Goal: Task Accomplishment & Management: Complete application form

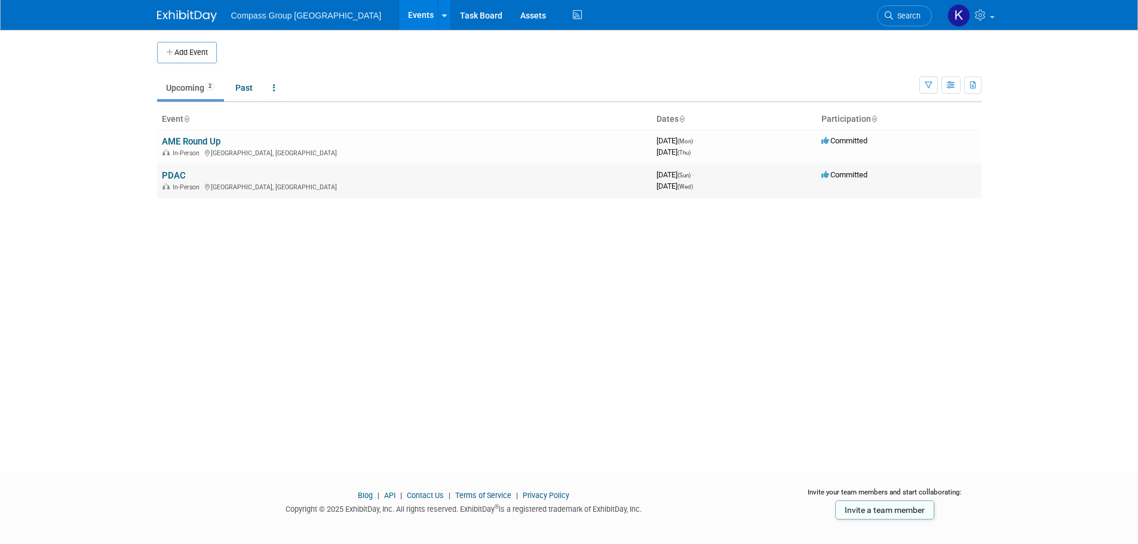
click at [173, 176] on link "PDAC" at bounding box center [174, 175] width 24 height 11
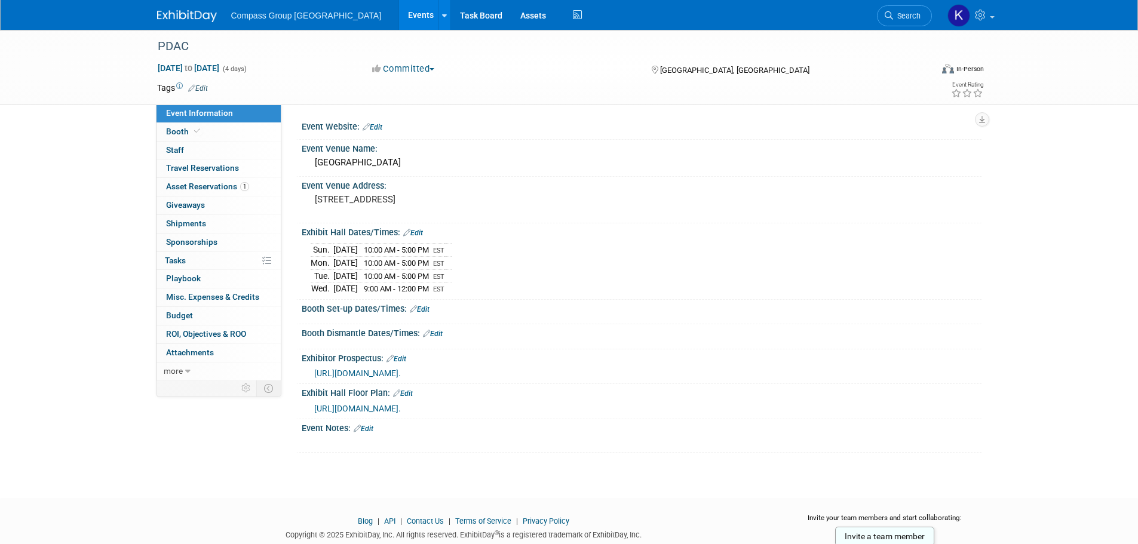
click at [428, 310] on link "Edit" at bounding box center [420, 309] width 20 height 8
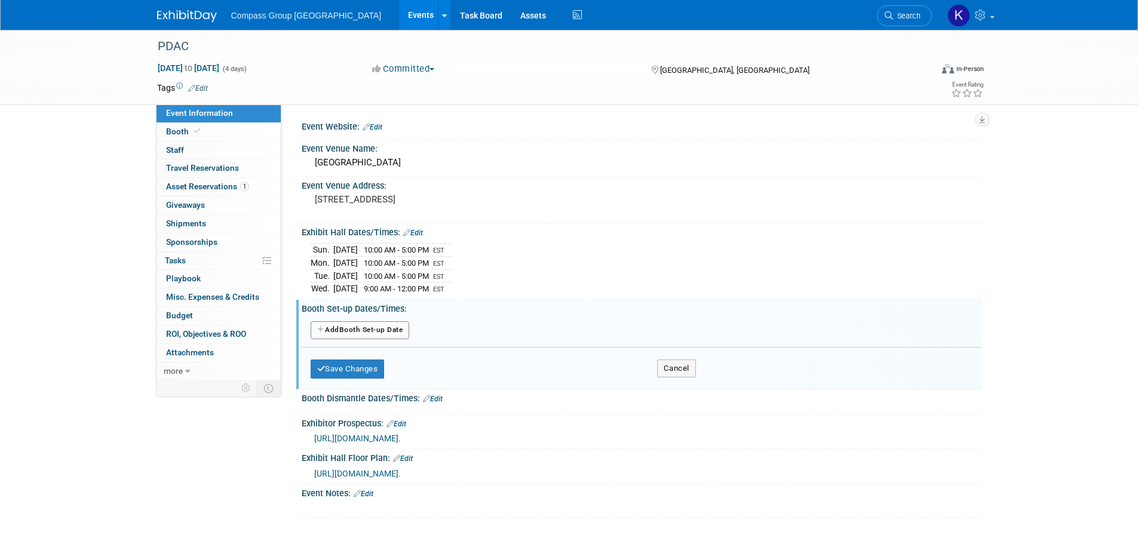
click at [378, 328] on button "Add Another Booth Set-up Date" at bounding box center [360, 330] width 99 height 18
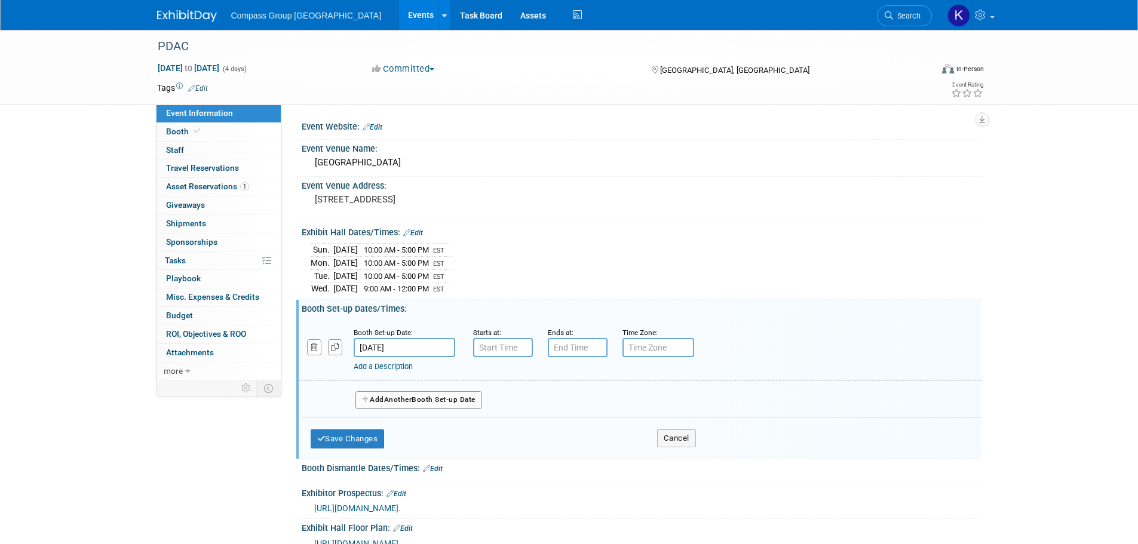
click at [380, 348] on input "Mar 1, 2026" at bounding box center [405, 347] width 102 height 19
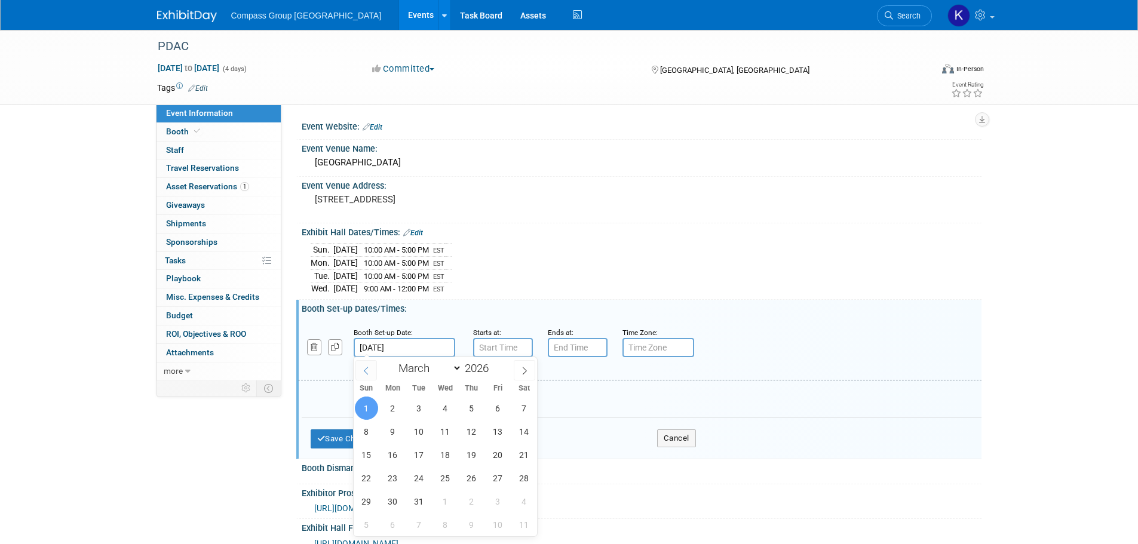
click at [366, 369] on icon at bounding box center [366, 371] width 8 height 8
select select "1"
click at [526, 480] on span "28" at bounding box center [524, 478] width 23 height 23
type input "Feb 28, 2026"
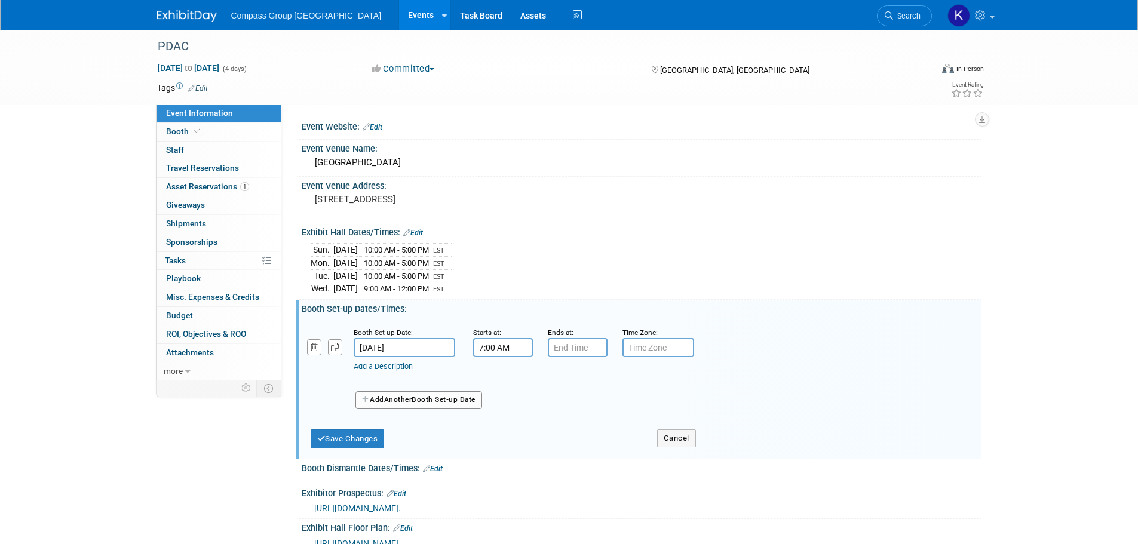
click at [502, 354] on input "7:00 AM" at bounding box center [503, 347] width 60 height 19
click at [499, 377] on span at bounding box center [500, 377] width 21 height 21
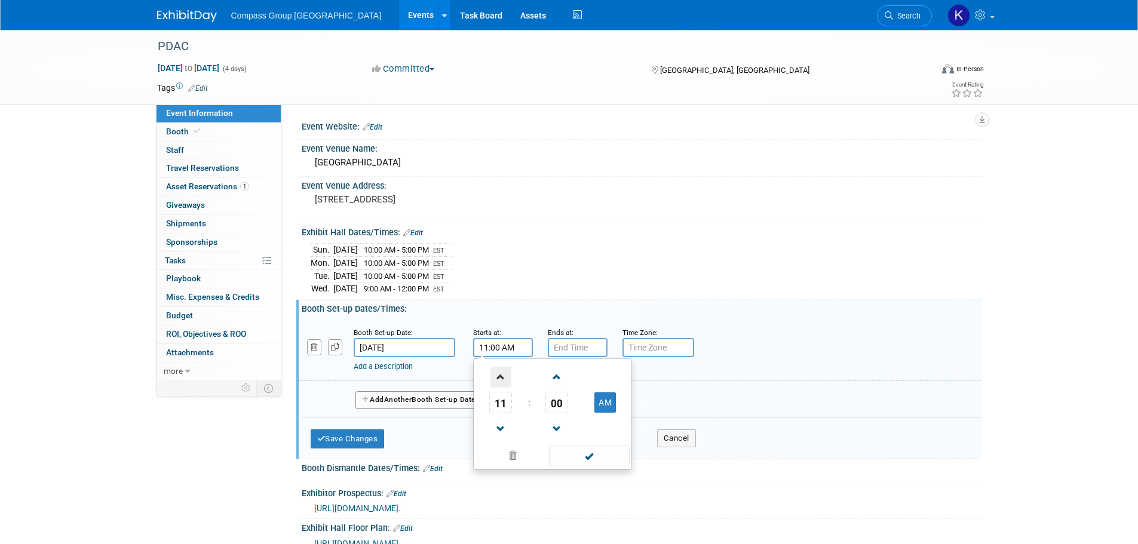
click at [499, 377] on span at bounding box center [500, 377] width 21 height 21
type input "12:00 PM"
click at [578, 352] on input "7:00 PM" at bounding box center [578, 347] width 60 height 19
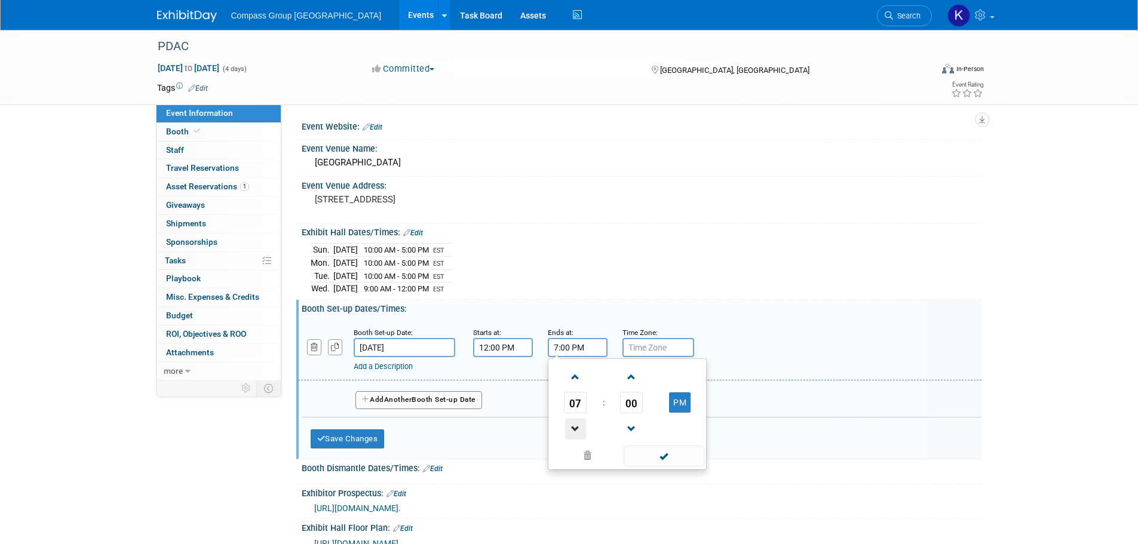
click at [576, 421] on span at bounding box center [575, 429] width 21 height 21
type input "6:00 PM"
click at [659, 342] on input "text" at bounding box center [658, 347] width 72 height 19
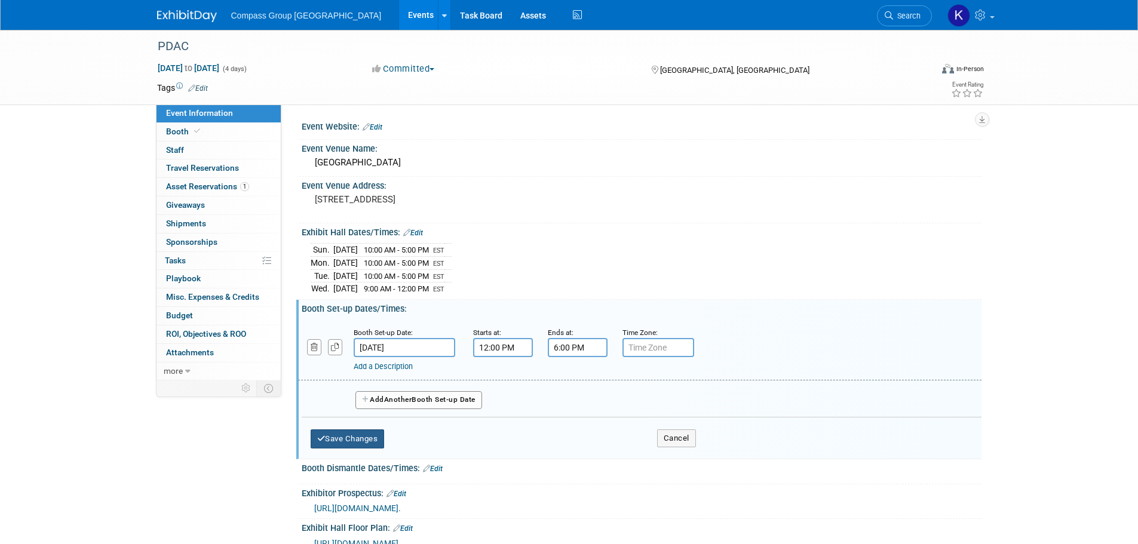
click at [375, 434] on button "Save Changes" at bounding box center [348, 438] width 74 height 19
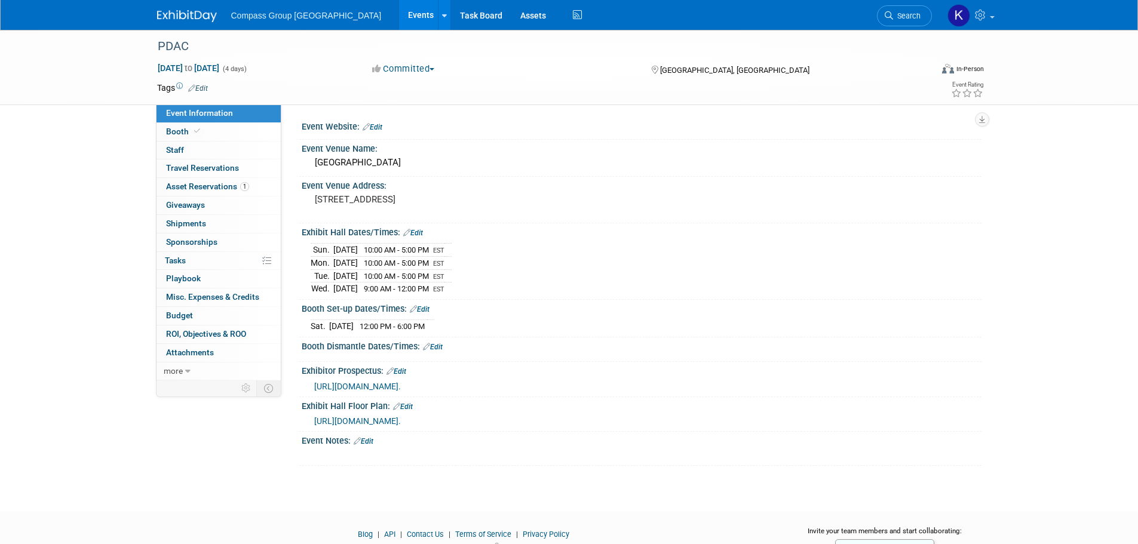
click at [438, 345] on link "Edit" at bounding box center [433, 347] width 20 height 8
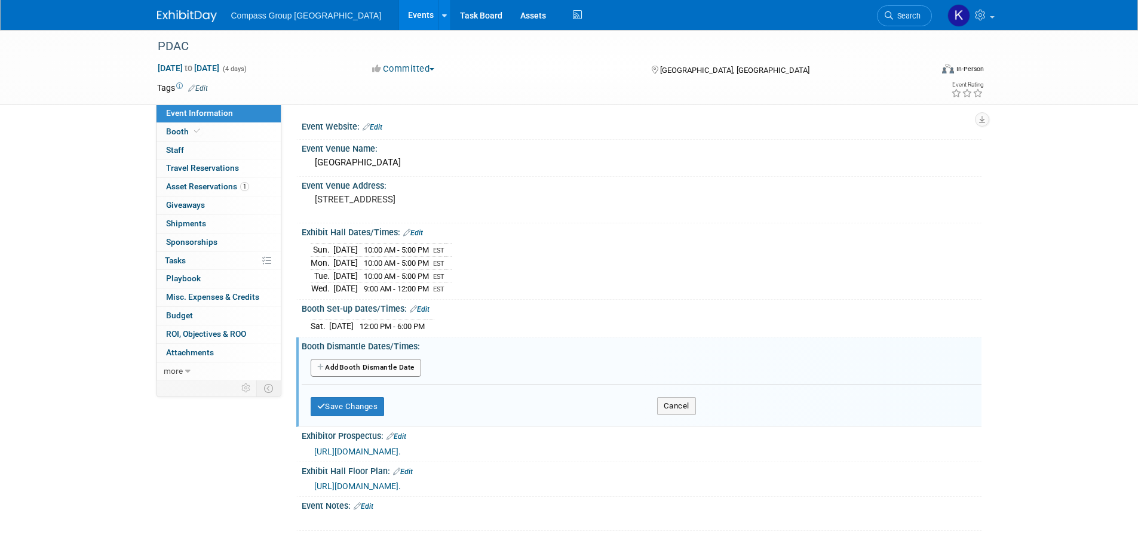
click at [406, 367] on button "Add Another Booth Dismantle Date" at bounding box center [366, 368] width 111 height 18
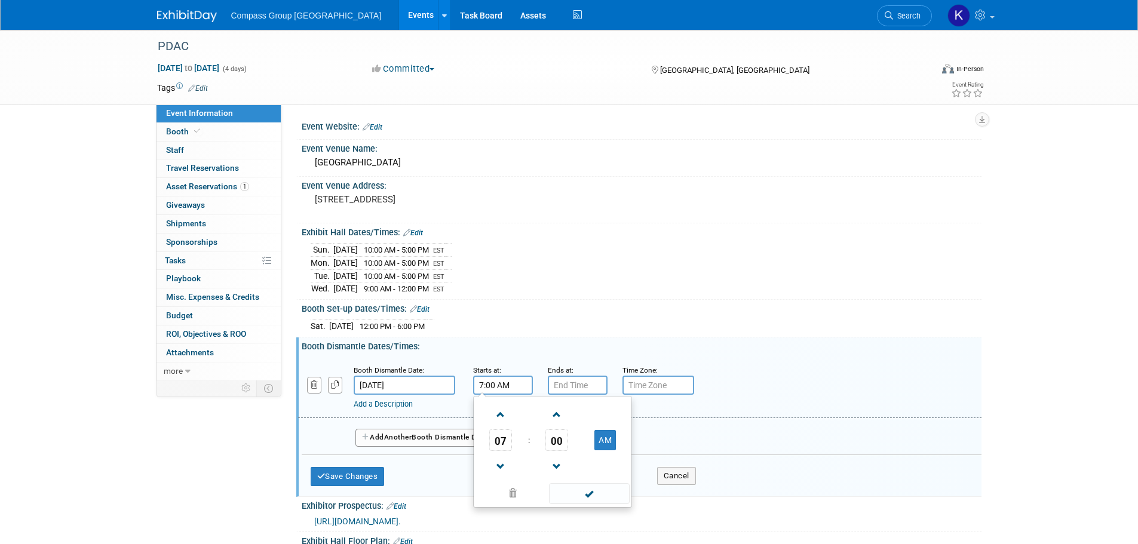
click at [507, 376] on input "7:00 AM" at bounding box center [503, 385] width 60 height 19
click at [498, 413] on span at bounding box center [500, 414] width 21 height 21
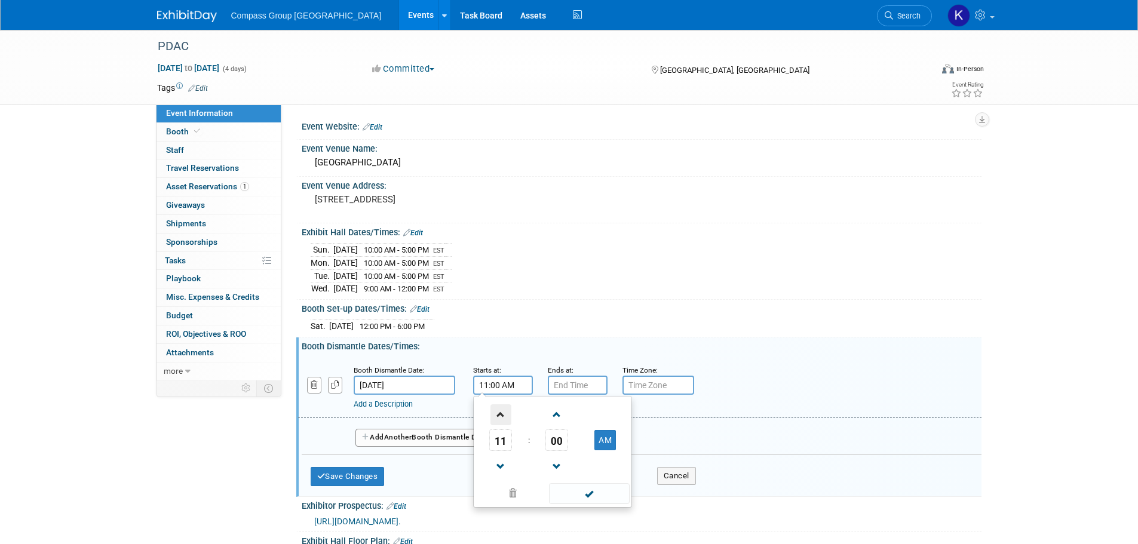
click at [498, 413] on span at bounding box center [500, 414] width 21 height 21
type input "12:00 PM"
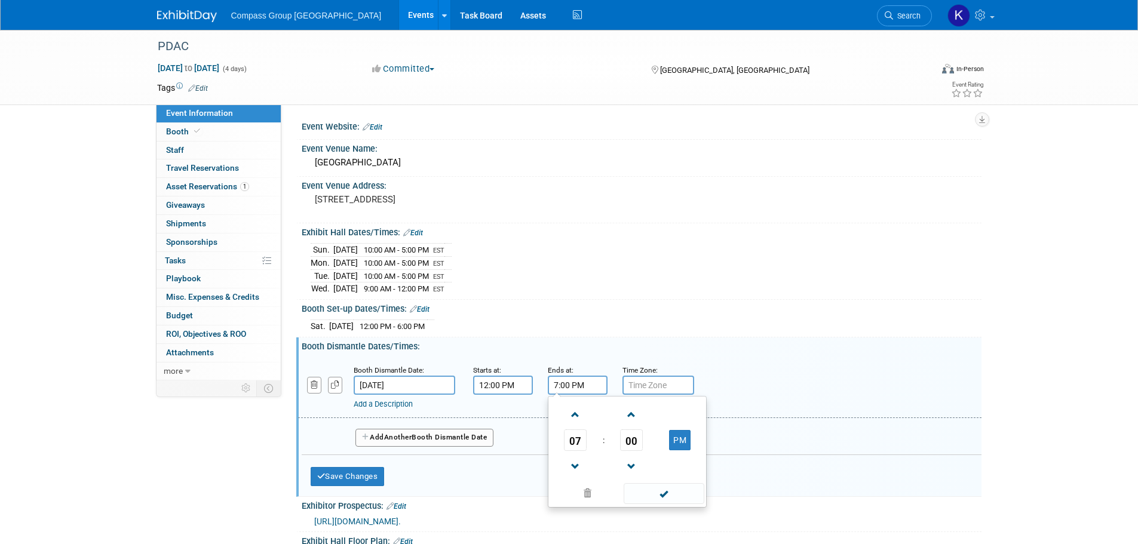
click at [574, 384] on input "7:00 PM" at bounding box center [578, 385] width 60 height 19
click at [574, 415] on span at bounding box center [575, 414] width 21 height 21
click at [576, 462] on span at bounding box center [575, 466] width 21 height 21
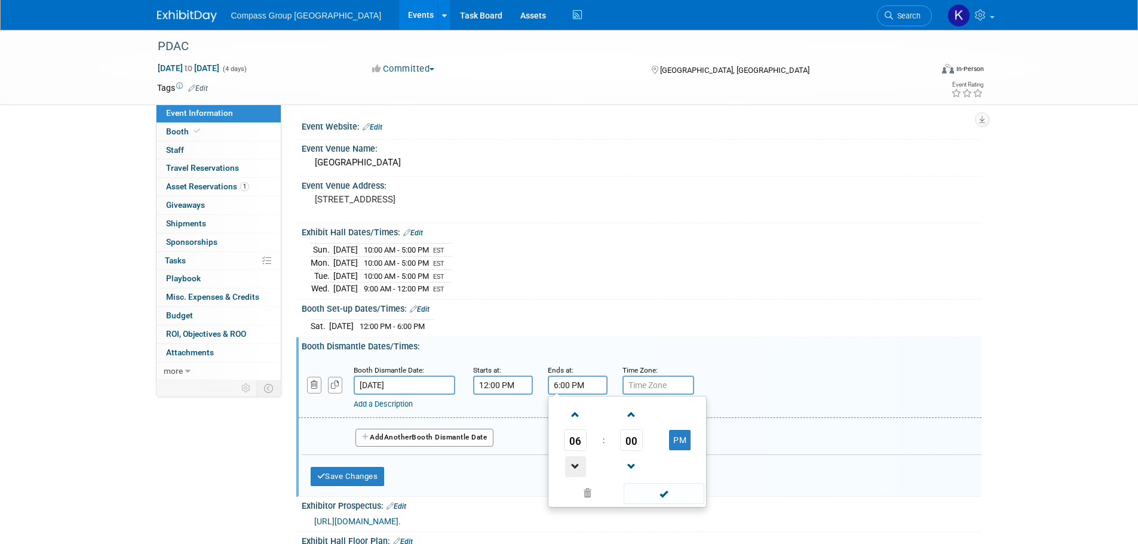
type input "5:00 PM"
click at [324, 473] on icon "button" at bounding box center [321, 477] width 8 height 8
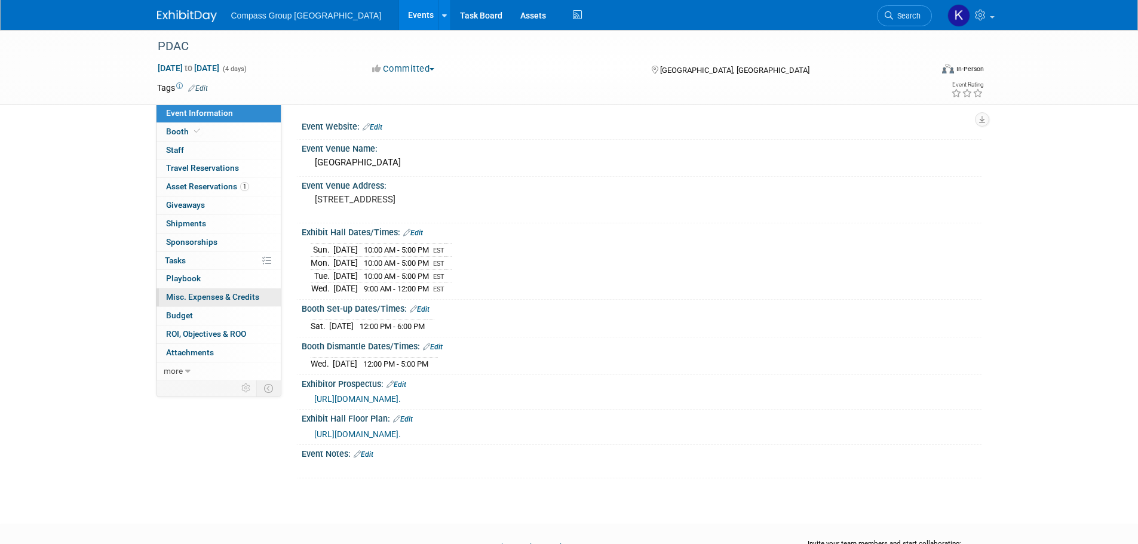
click at [189, 293] on span "Misc. Expenses & Credits 0" at bounding box center [212, 297] width 93 height 10
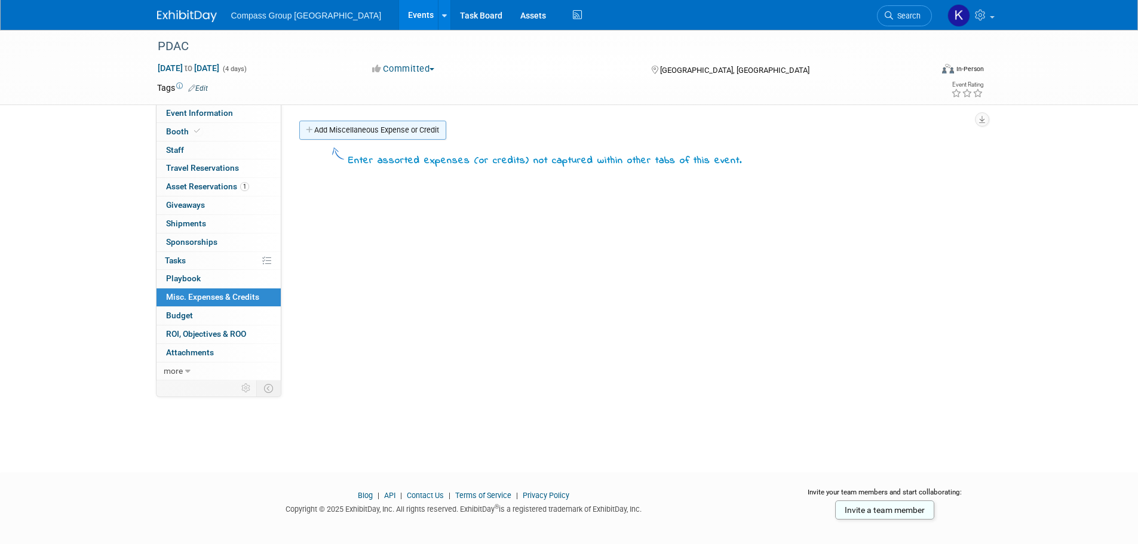
click at [340, 129] on link "Add Miscellaneous Expense or Credit" at bounding box center [372, 130] width 147 height 19
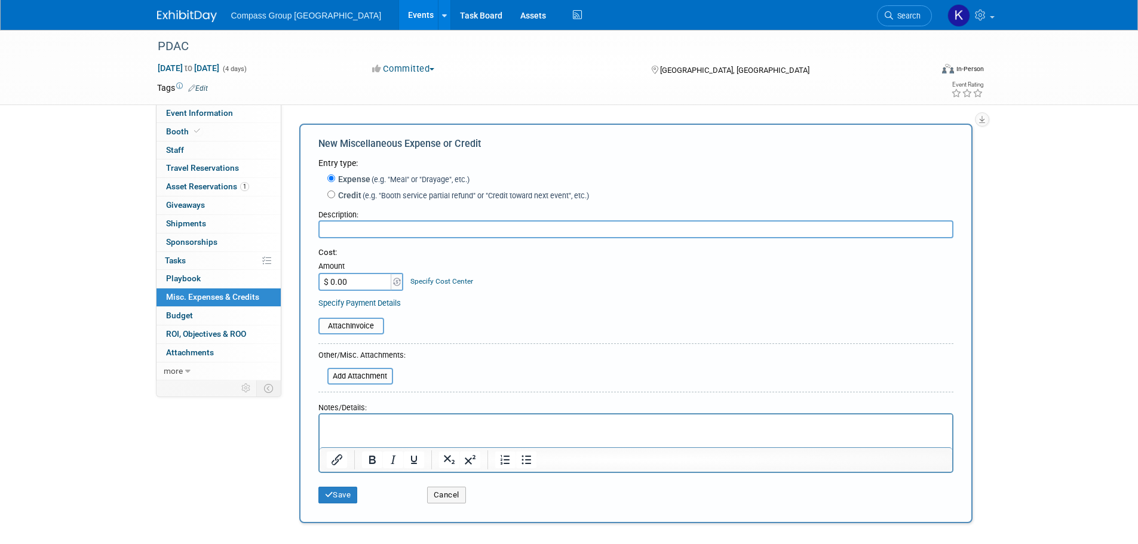
click at [87, 143] on div "PDAC Mar 1, 2026 to Mar 4, 2026 (4 days) Mar 1, 2026 to Mar 4, 2026 Committed C…" at bounding box center [569, 290] width 1138 height 521
click at [63, 277] on div "PDAC Mar 1, 2026 to Mar 4, 2026 (4 days) Mar 1, 2026 to Mar 4, 2026 Committed C…" at bounding box center [569, 290] width 1138 height 521
click at [183, 111] on span "Event Information" at bounding box center [199, 113] width 67 height 10
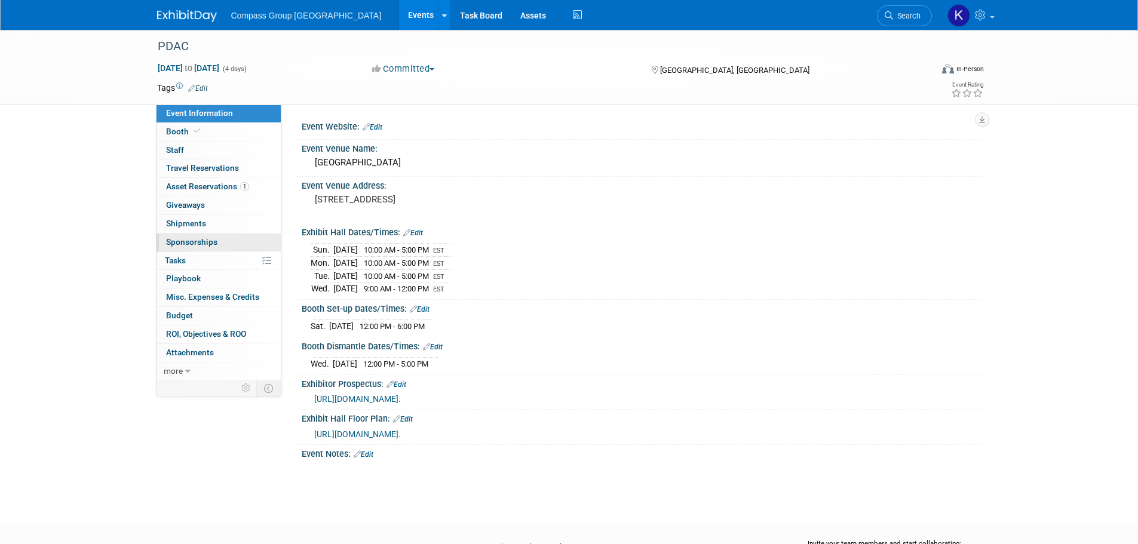
click at [200, 244] on span "Sponsorships 0" at bounding box center [191, 242] width 51 height 10
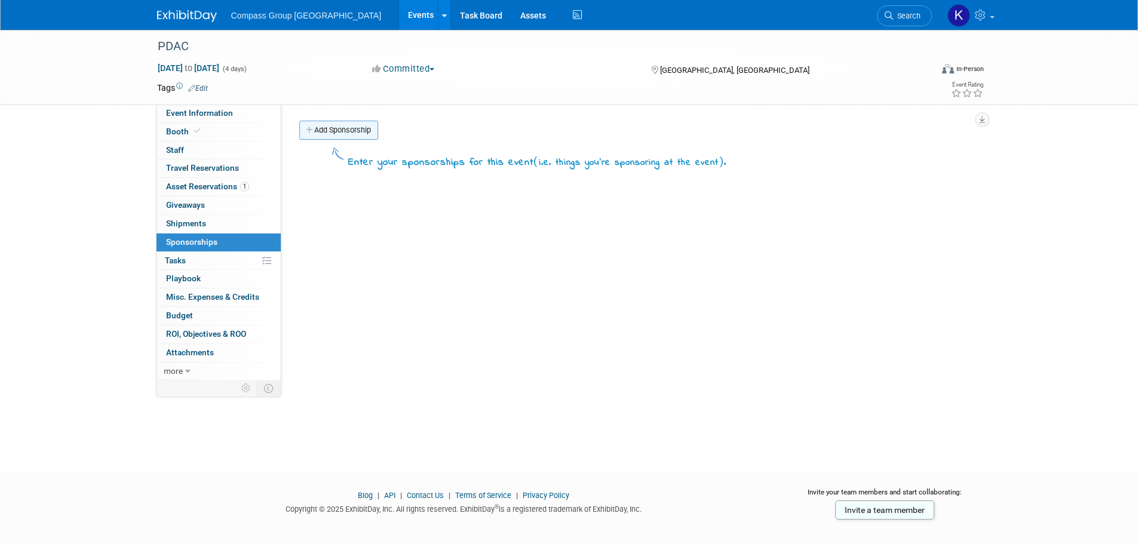
click at [327, 131] on link "Add Sponsorship" at bounding box center [338, 130] width 79 height 19
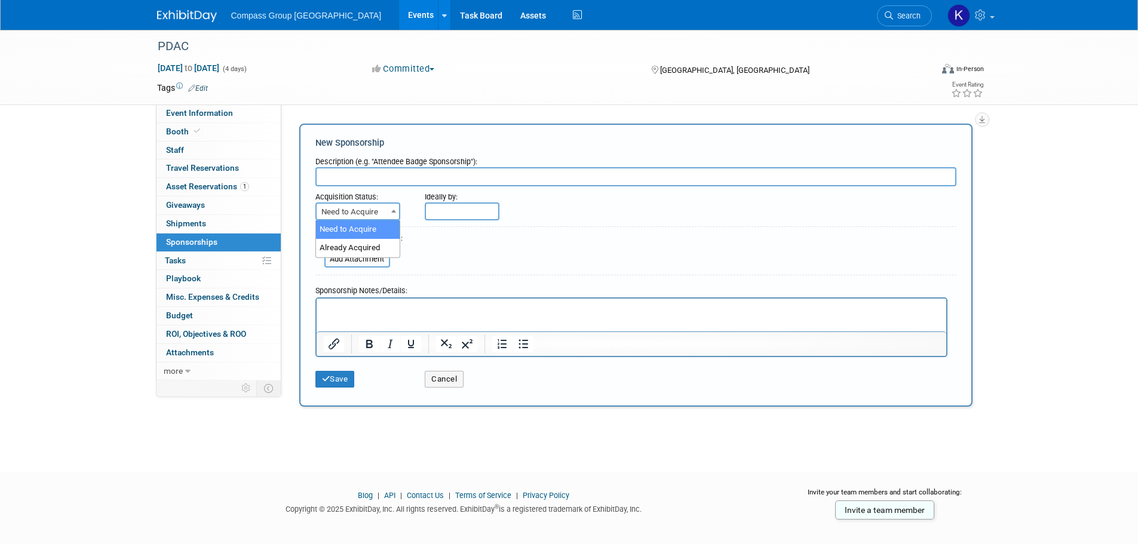
click at [385, 211] on span "Need to Acquire" at bounding box center [358, 212] width 82 height 17
click at [98, 210] on div "PDAC Mar 1, 2026 to Mar 4, 2026 (4 days) Mar 1, 2026 to Mar 4, 2026 Committed C…" at bounding box center [569, 240] width 1138 height 421
click at [450, 375] on button "Cancel" at bounding box center [444, 379] width 39 height 17
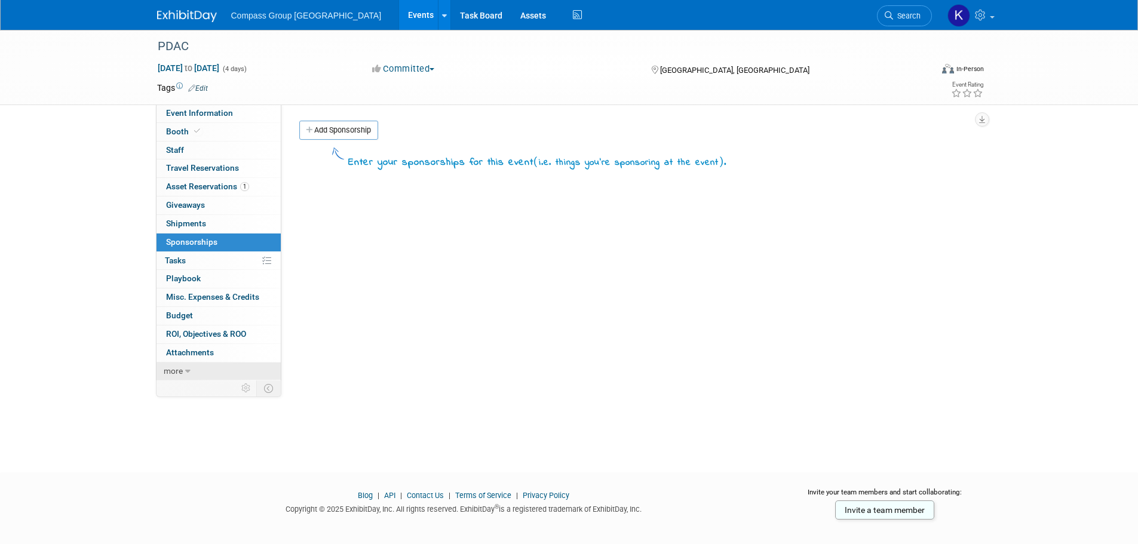
click at [181, 373] on span "more" at bounding box center [173, 371] width 19 height 10
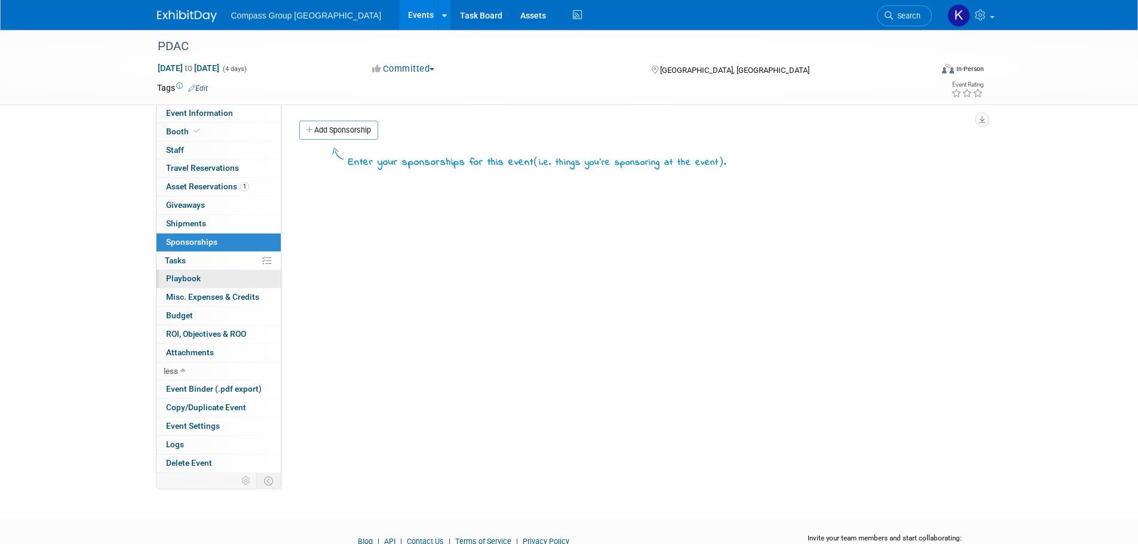
click at [182, 277] on span "Playbook 0" at bounding box center [183, 279] width 35 height 10
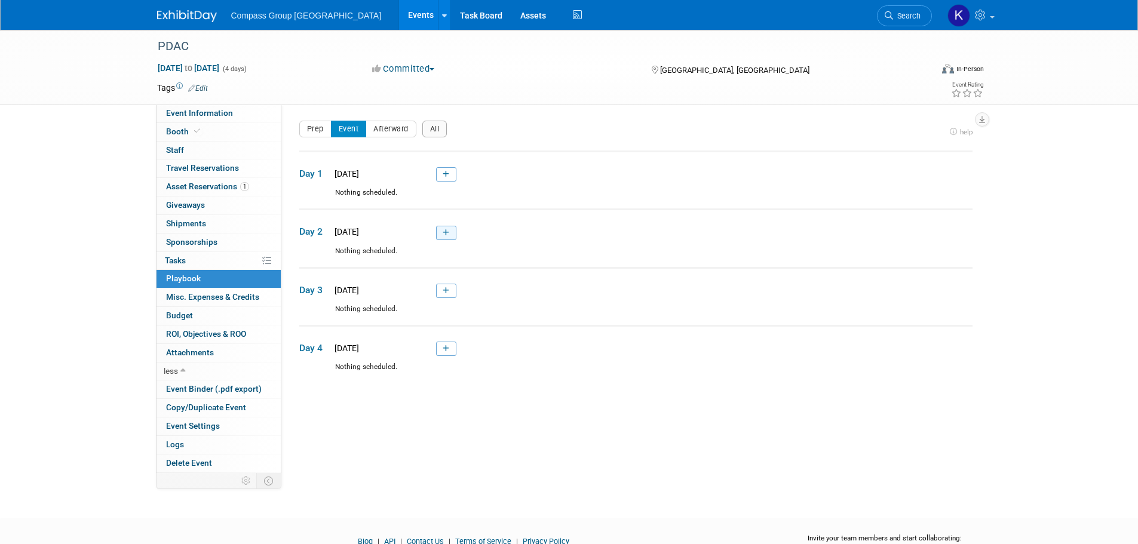
click at [449, 235] on icon at bounding box center [446, 232] width 7 height 7
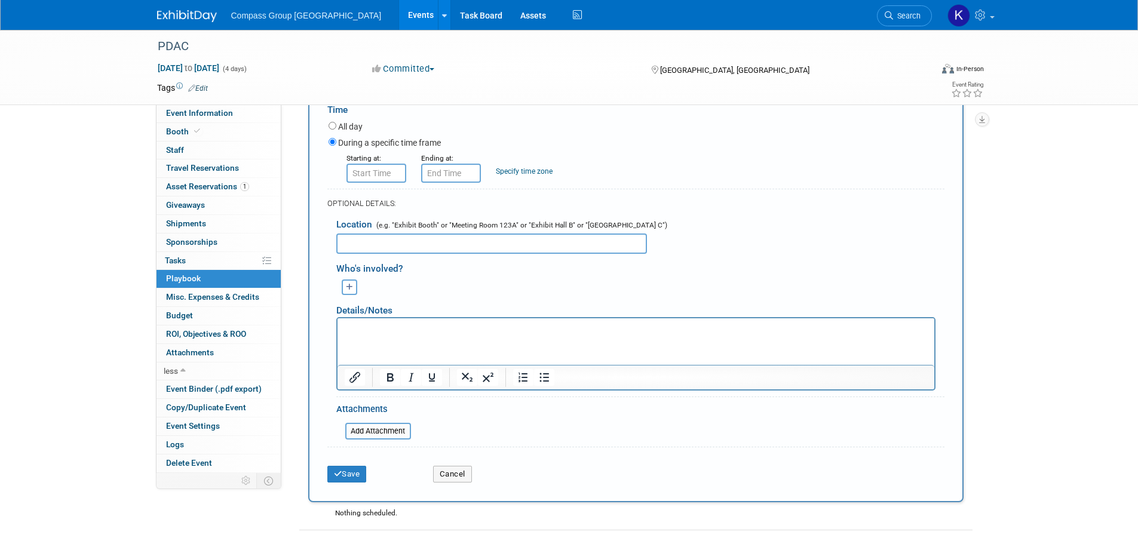
scroll to position [277, 0]
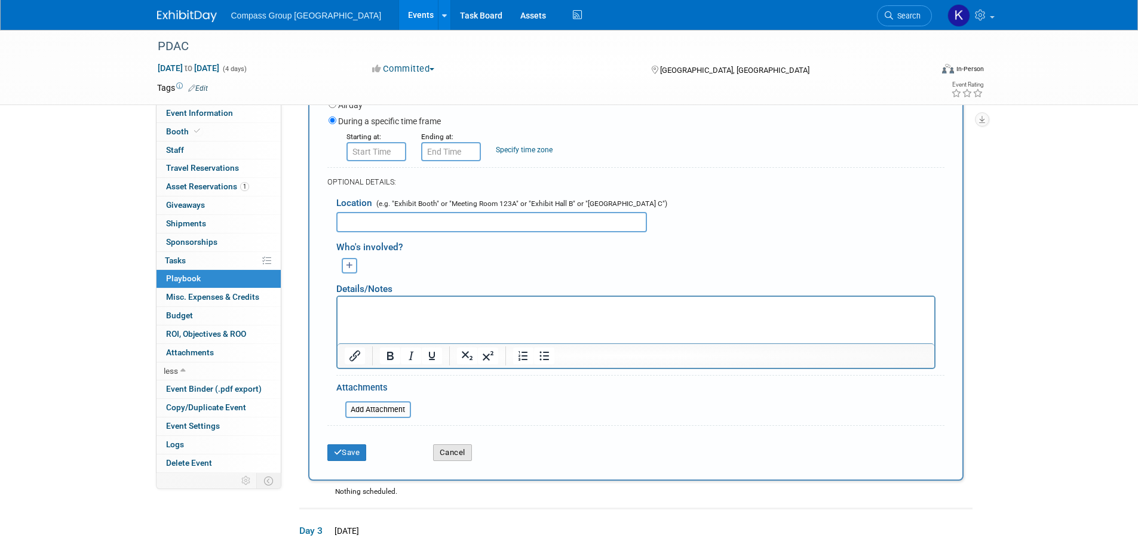
click at [437, 455] on button "Cancel" at bounding box center [452, 452] width 39 height 17
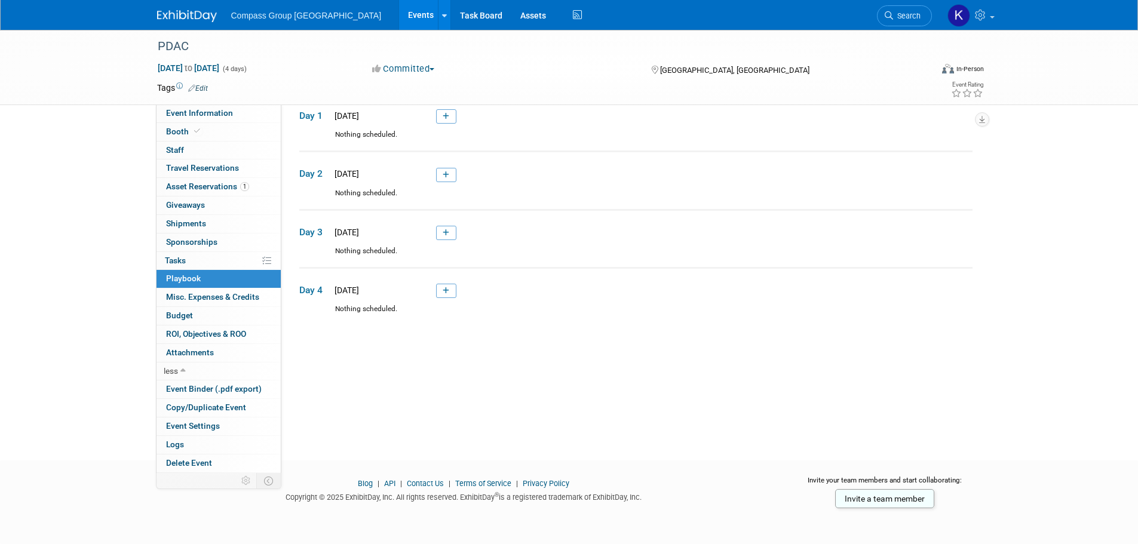
click at [129, 222] on div "PDAC Mar 1, 2026 to Mar 4, 2026 (4 days) Mar 1, 2026 to Mar 4, 2026 Committed C…" at bounding box center [569, 205] width 1138 height 467
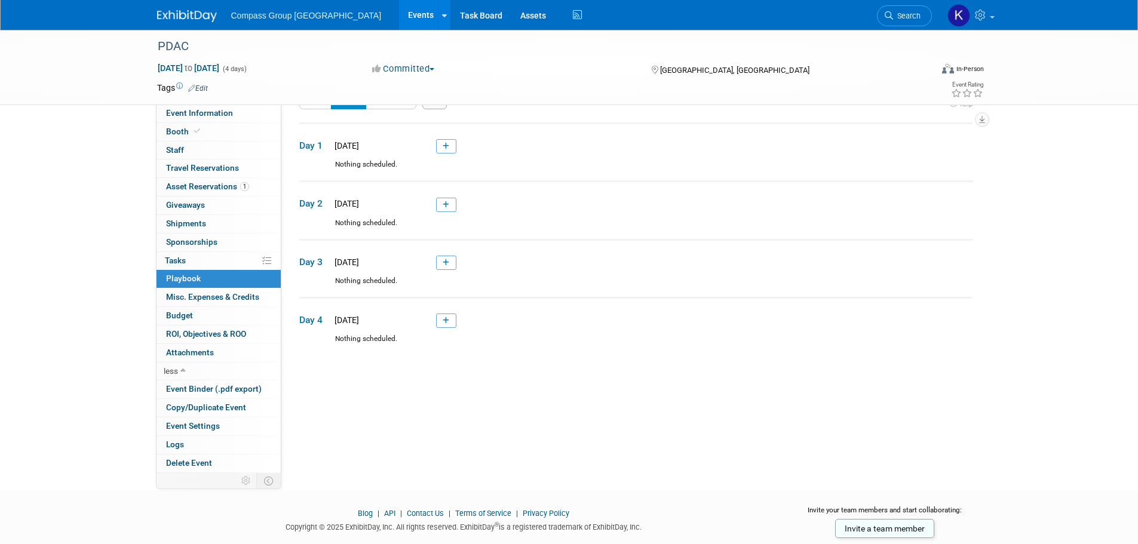
scroll to position [0, 0]
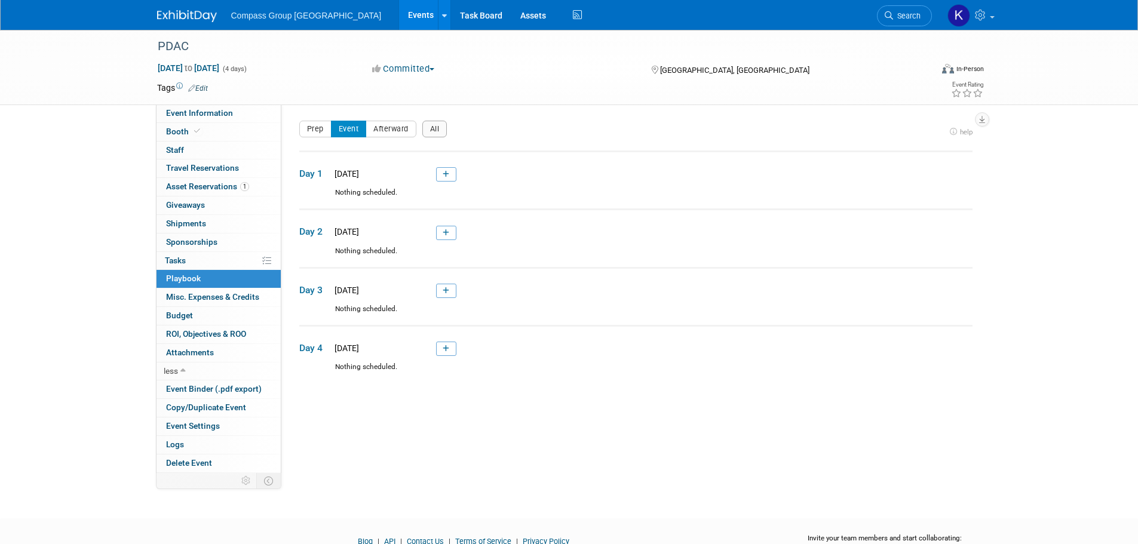
click at [399, 12] on link "Events" at bounding box center [421, 15] width 44 height 30
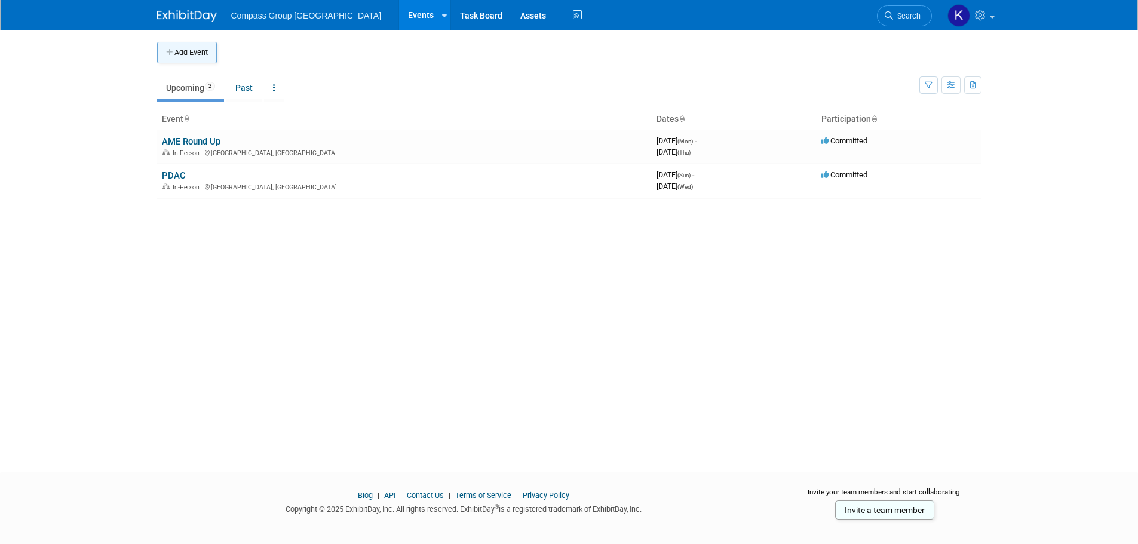
click at [205, 51] on button "Add Event" at bounding box center [187, 53] width 60 height 22
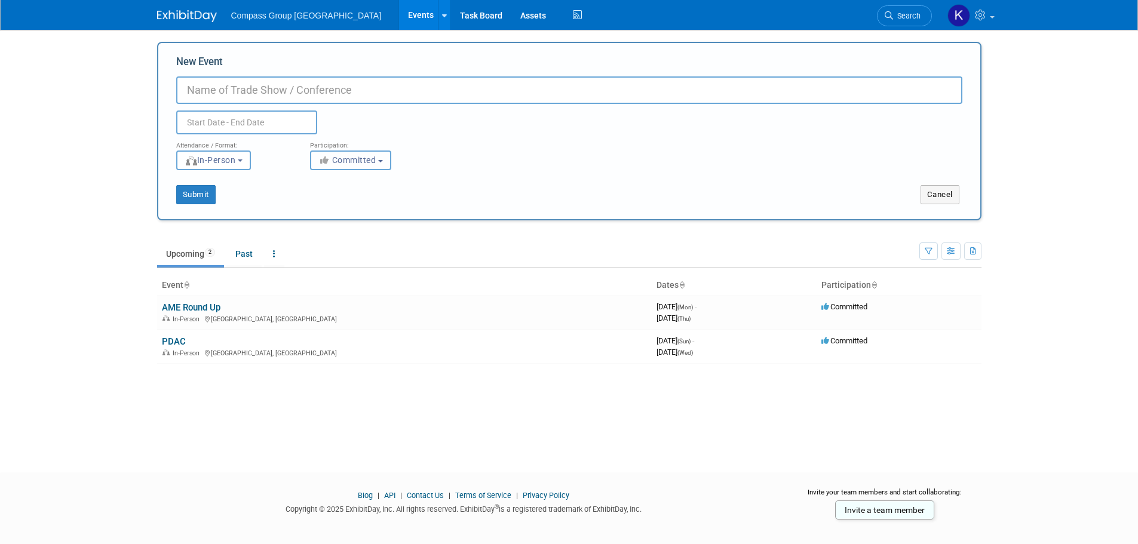
click at [384, 166] on button "Committed" at bounding box center [350, 161] width 81 height 20
click at [278, 93] on input "New Event" at bounding box center [569, 89] width 786 height 27
click at [938, 194] on button "Cancel" at bounding box center [940, 194] width 39 height 19
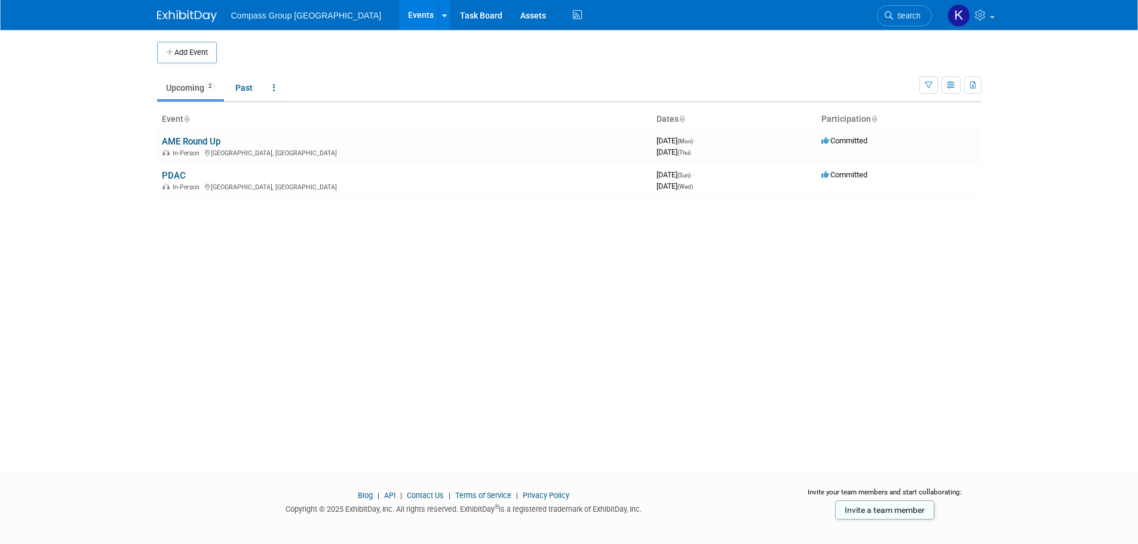
click at [38, 157] on body "Compass Group Canada Events Add Event Bulk Upload Events Shareable Event Boards…" at bounding box center [569, 272] width 1138 height 544
click at [198, 48] on button "Add Event" at bounding box center [187, 53] width 60 height 22
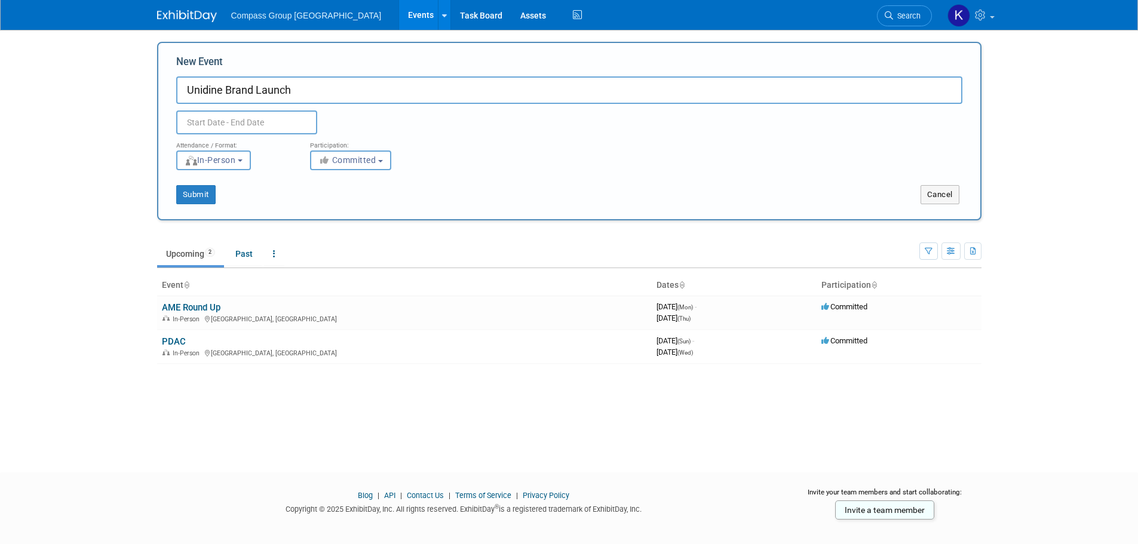
type input "Unidine Brand Launch"
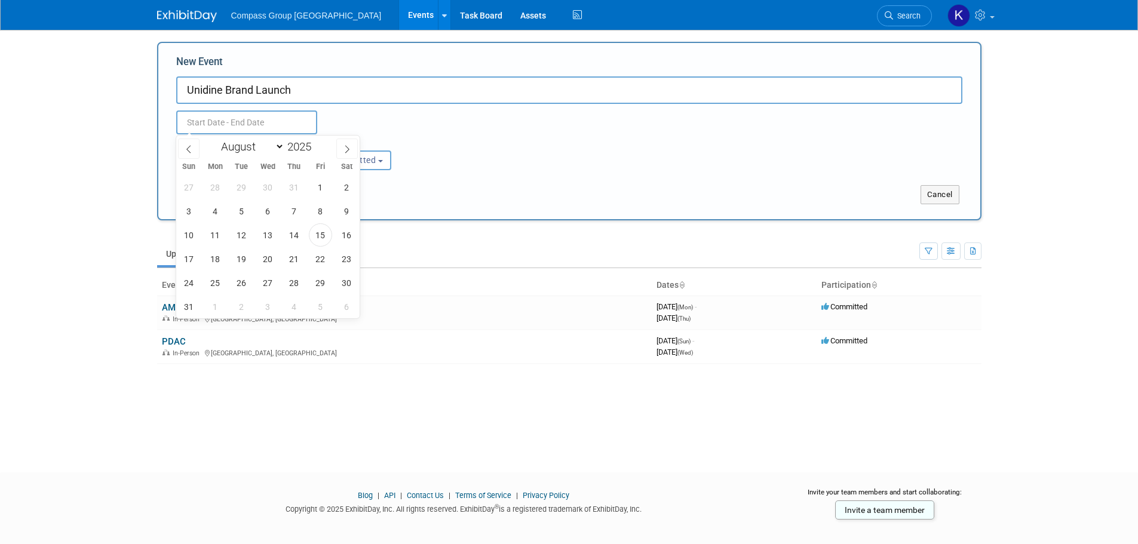
click at [284, 127] on input "text" at bounding box center [246, 123] width 141 height 24
click at [345, 152] on icon at bounding box center [347, 149] width 8 height 8
select select "10"
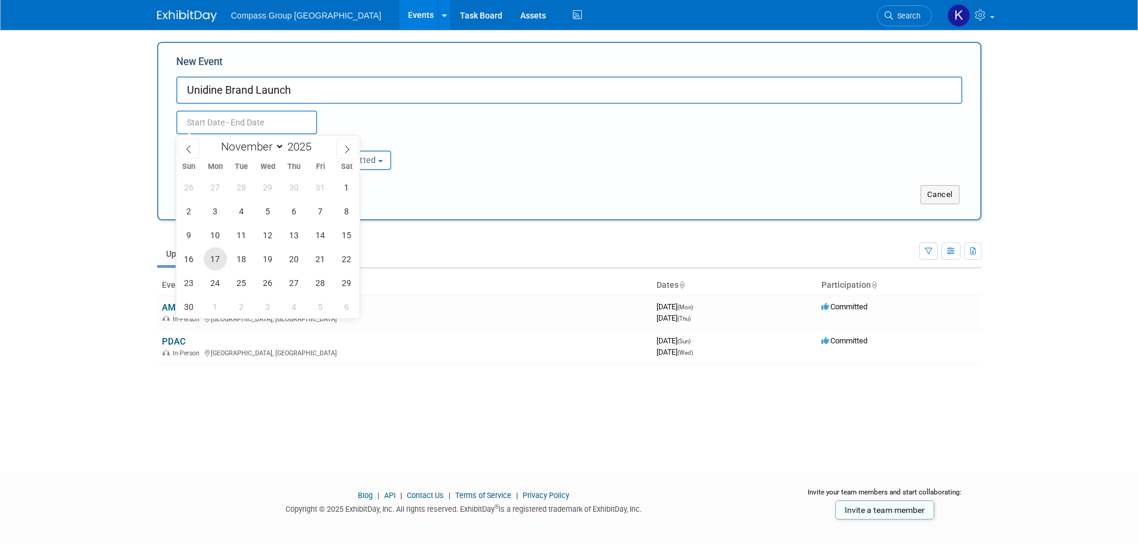
click at [215, 257] on span "17" at bounding box center [215, 258] width 23 height 23
click at [216, 259] on span "17" at bounding box center [215, 258] width 23 height 23
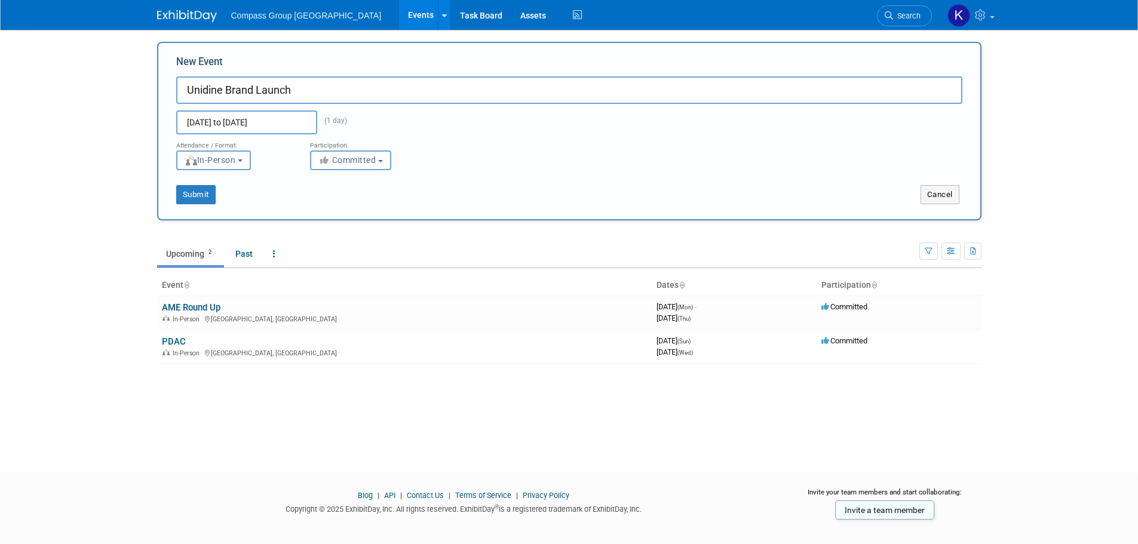
click at [266, 125] on input "[DATE] to [DATE]" at bounding box center [246, 123] width 141 height 24
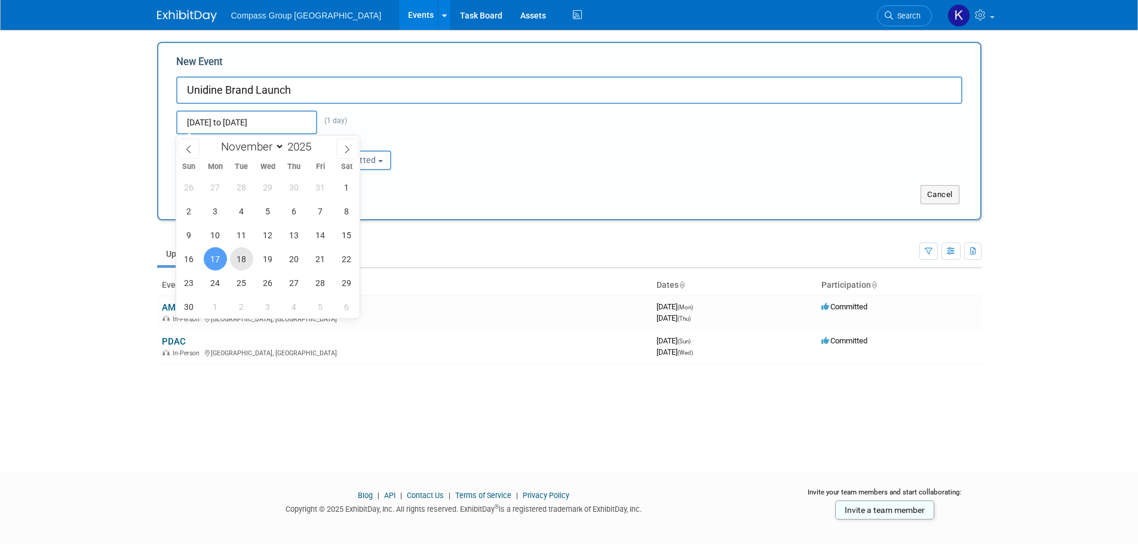
click at [243, 256] on span "18" at bounding box center [241, 258] width 23 height 23
click at [244, 257] on span "18" at bounding box center [241, 258] width 23 height 23
type input "Nov 18, 2025 to Nov 18, 2025"
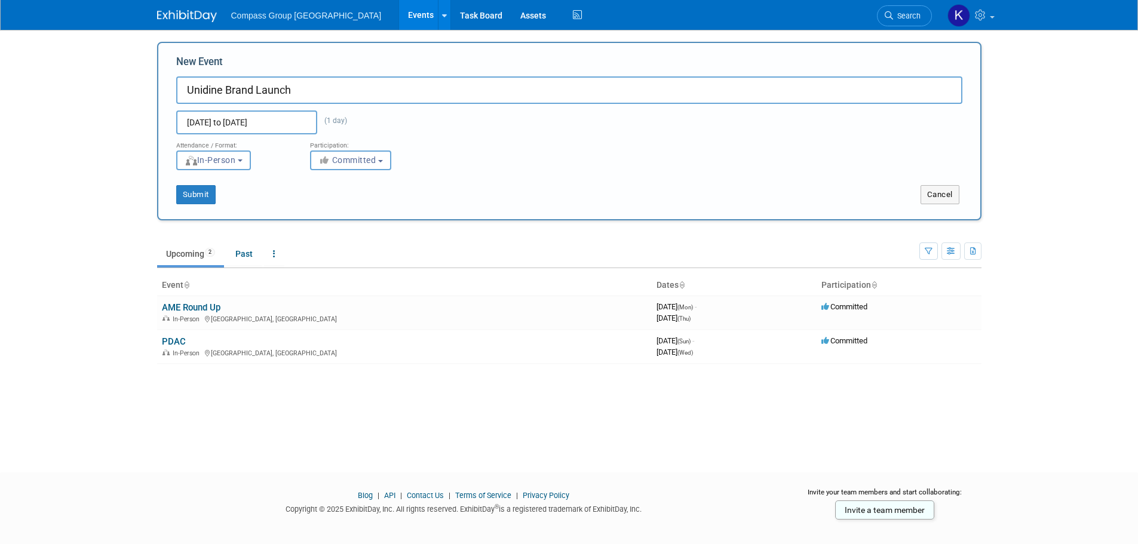
click at [545, 145] on div "Attendance / Format: <img src="https://www.exhibitday.com/Images/Format-InPerso…" at bounding box center [569, 152] width 804 height 36
click at [295, 125] on input "Nov 18, 2025 to Nov 18, 2025" at bounding box center [246, 123] width 141 height 24
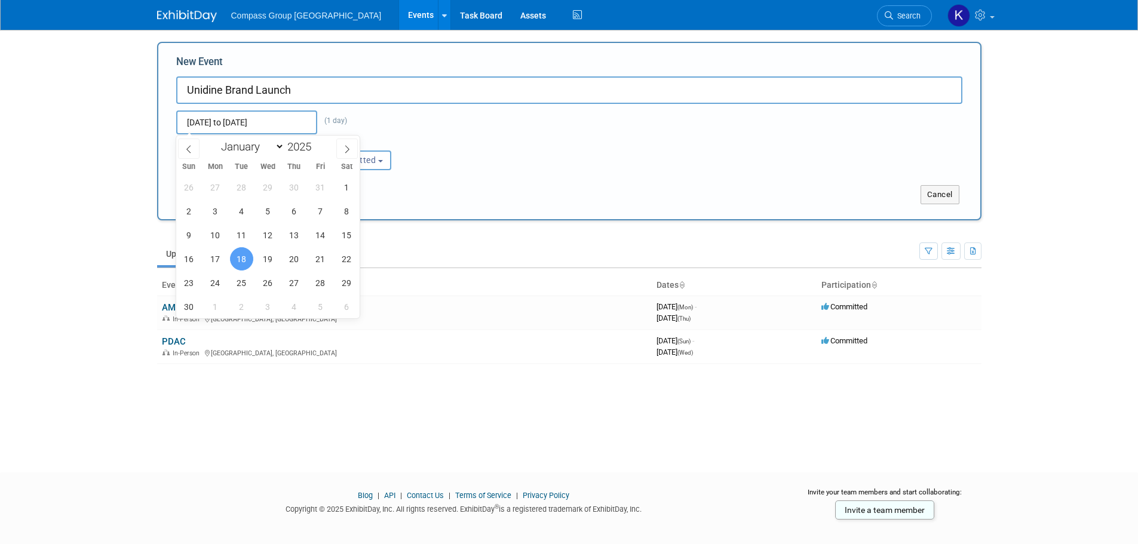
click at [295, 125] on input "Nov 18, 2025 to Nov 18, 2025" at bounding box center [246, 123] width 141 height 24
type input "to"
select select "7"
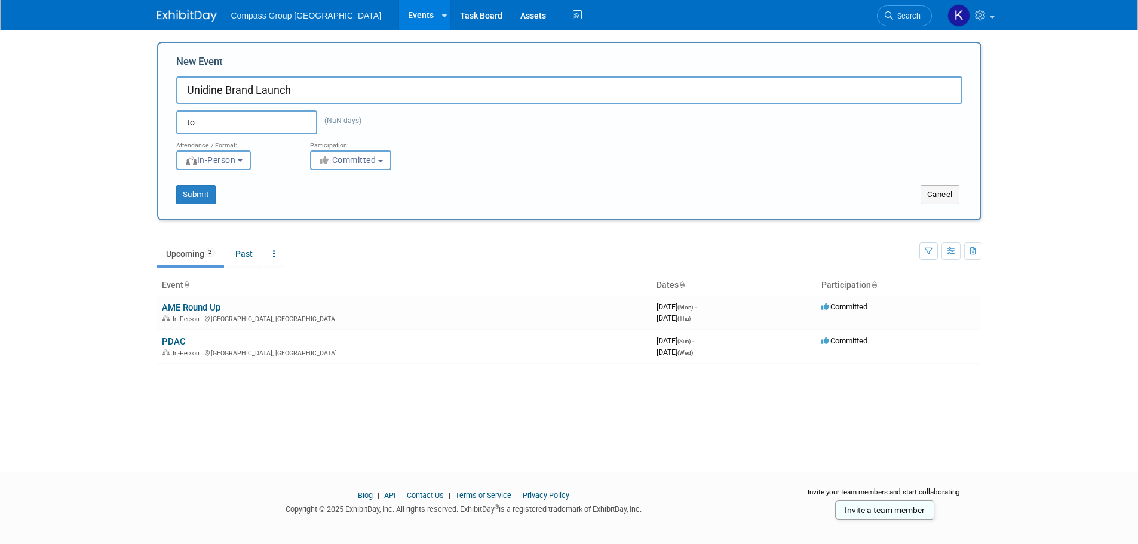
click at [472, 152] on div "Attendance / Format: <img src="https://www.exhibitday.com/Images/Format-InPerso…" at bounding box center [569, 152] width 804 height 36
click at [213, 159] on span "In-Person" at bounding box center [210, 160] width 51 height 10
click at [213, 184] on label "In-Person" at bounding box center [217, 185] width 69 height 16
click at [188, 184] on input "In-Person" at bounding box center [184, 186] width 8 height 8
click at [112, 202] on body "Compass Group Canada Events Add Event Bulk Upload Events Shareable Event Boards…" at bounding box center [569, 272] width 1138 height 544
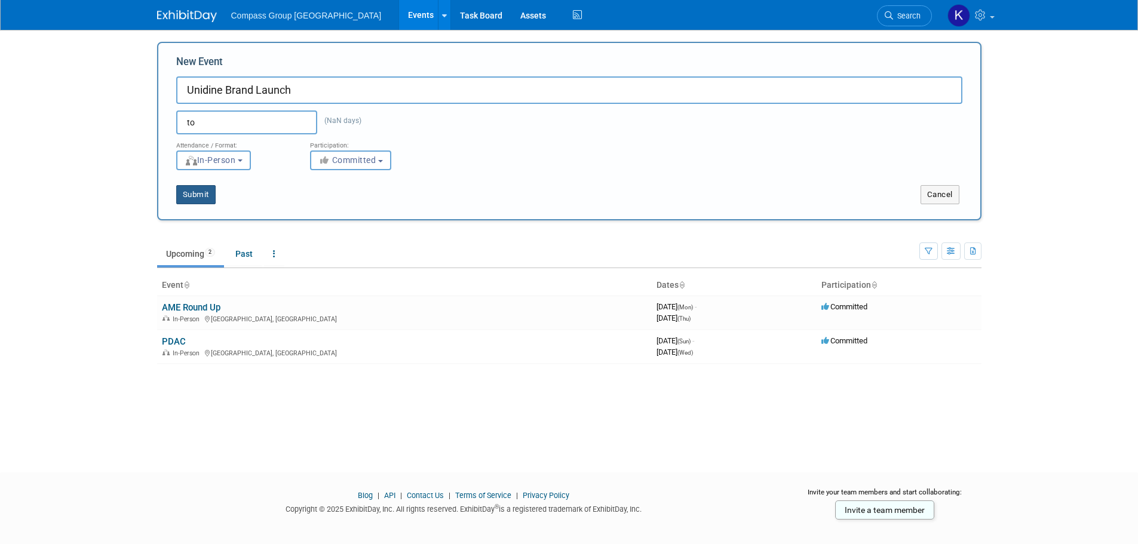
click at [197, 195] on button "Submit" at bounding box center [195, 194] width 39 height 19
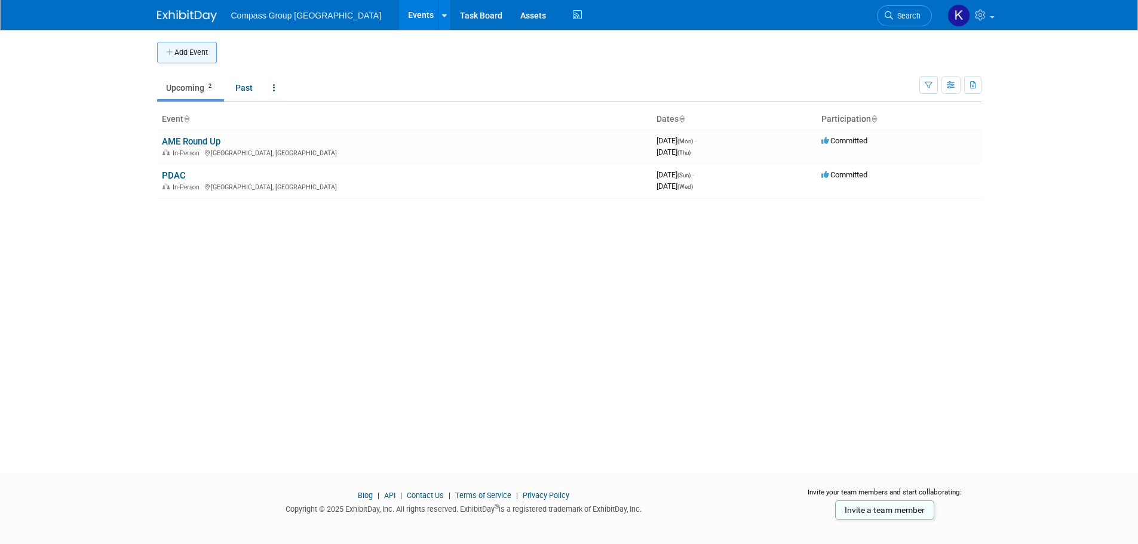
click at [173, 54] on icon "button" at bounding box center [170, 53] width 8 height 8
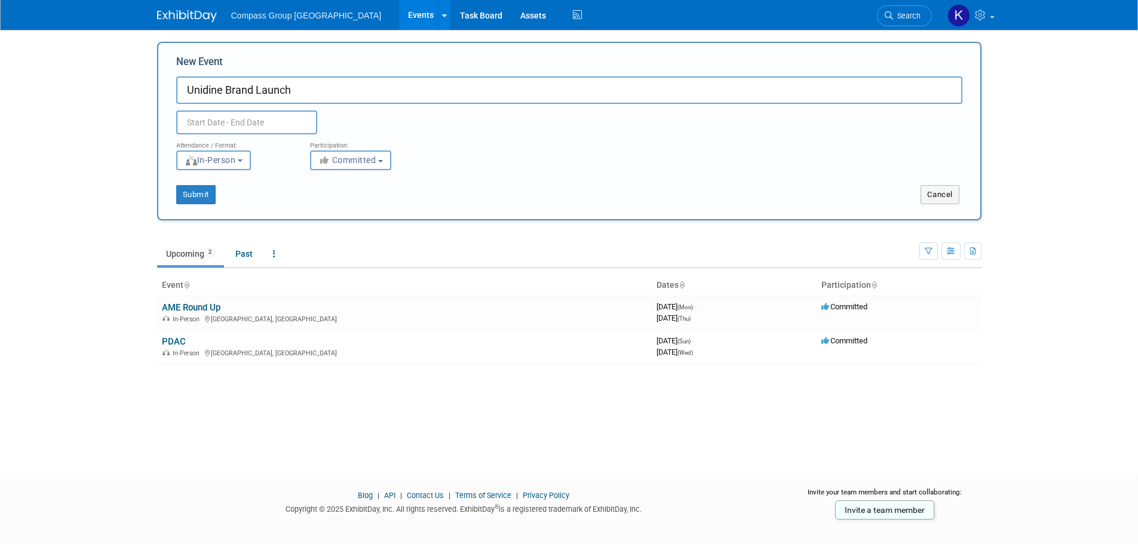
type input "Unidine Brand Launch"
click at [200, 192] on button "Submit" at bounding box center [195, 194] width 39 height 19
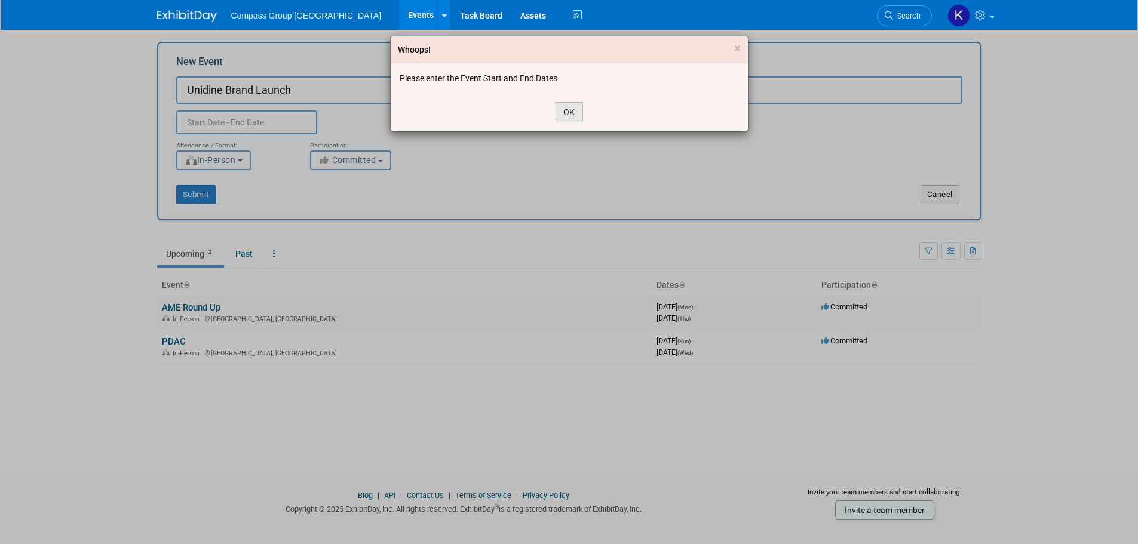
click at [569, 111] on button "OK" at bounding box center [569, 112] width 27 height 20
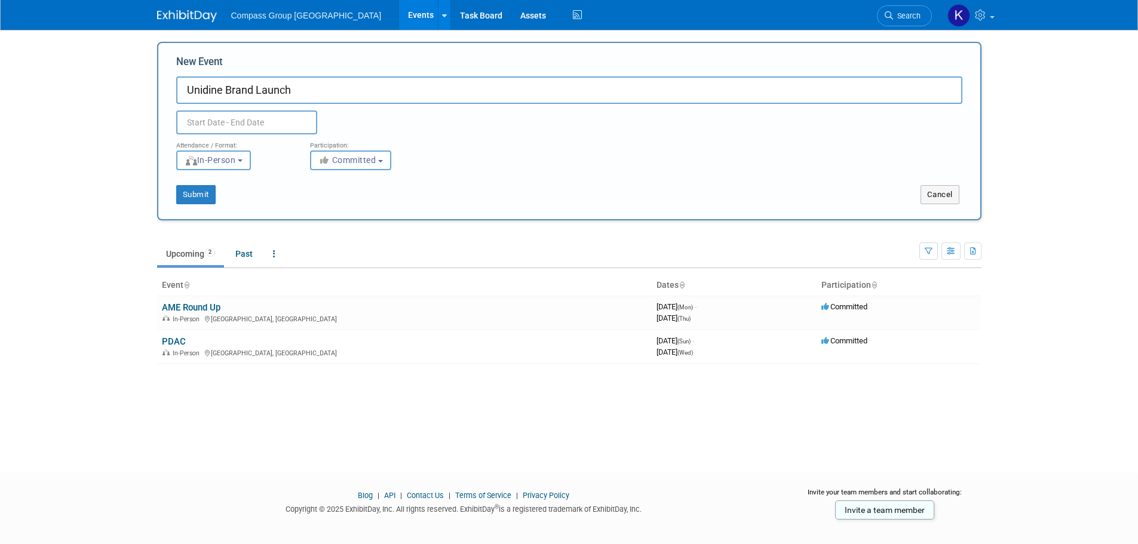
click at [210, 123] on input "text" at bounding box center [246, 123] width 141 height 24
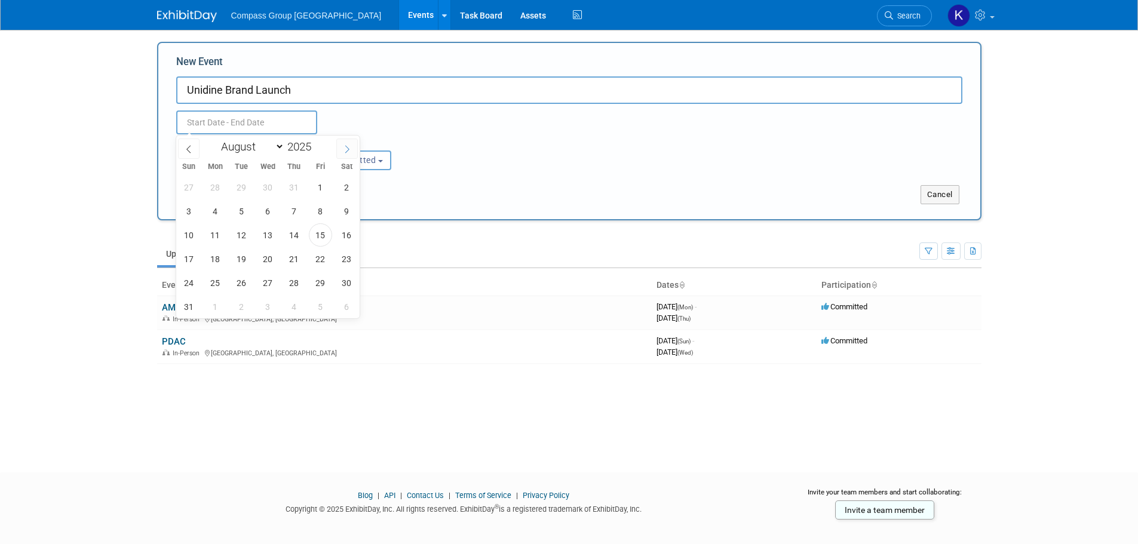
click at [342, 147] on span at bounding box center [347, 149] width 22 height 20
select select "10"
click at [217, 264] on span "17" at bounding box center [215, 258] width 23 height 23
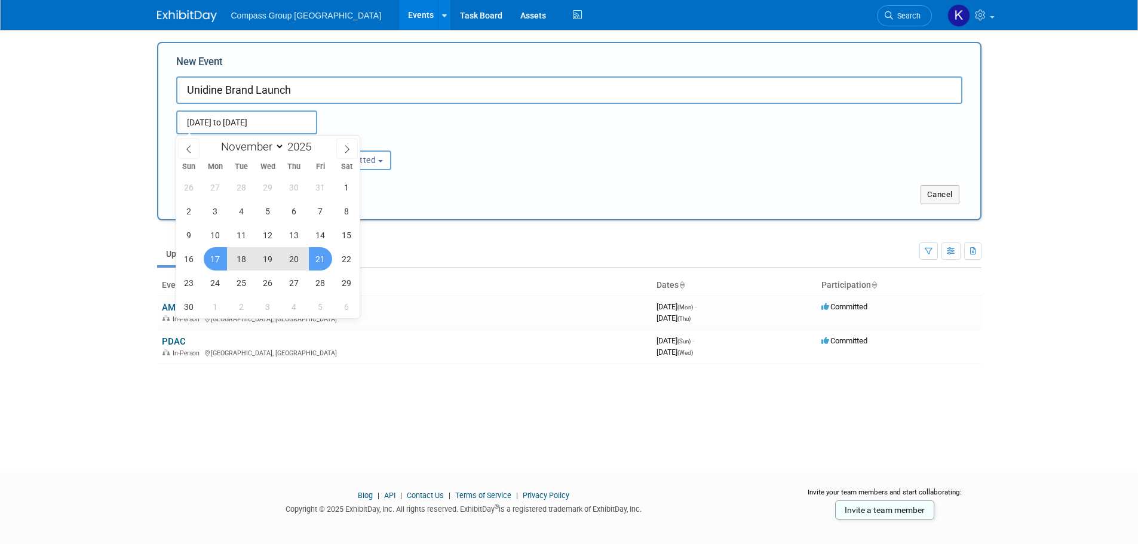
click at [318, 260] on span "21" at bounding box center [320, 258] width 23 height 23
type input "[DATE] to [DATE]"
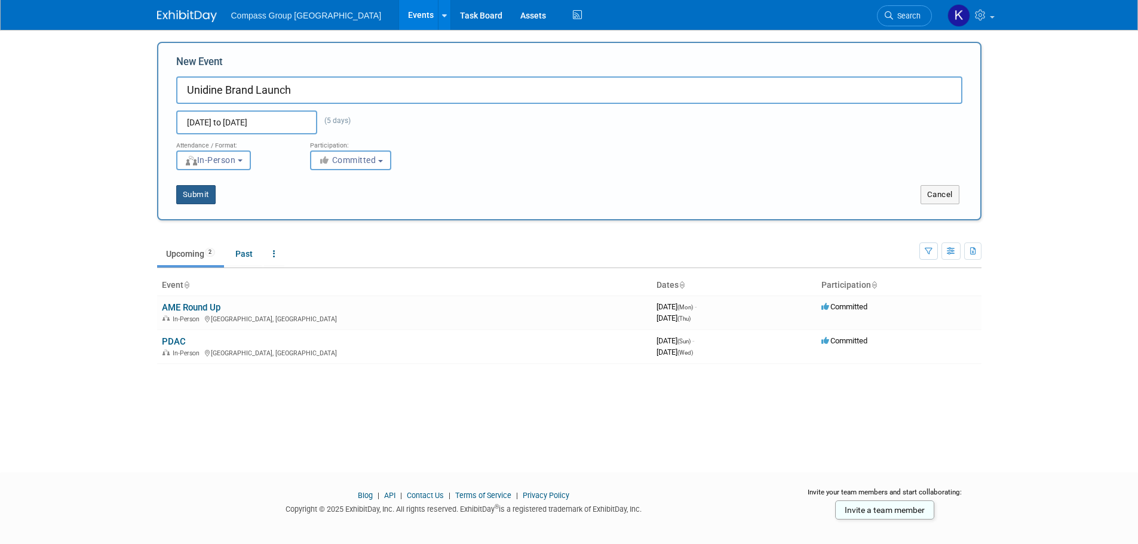
click at [203, 198] on button "Submit" at bounding box center [195, 194] width 39 height 19
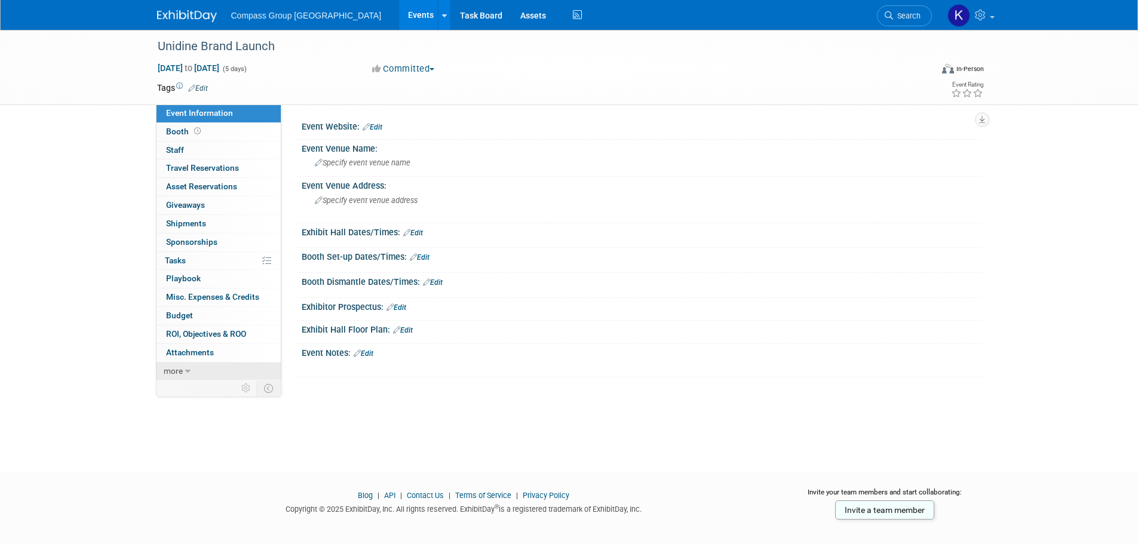
click at [183, 375] on link "more" at bounding box center [219, 372] width 124 height 18
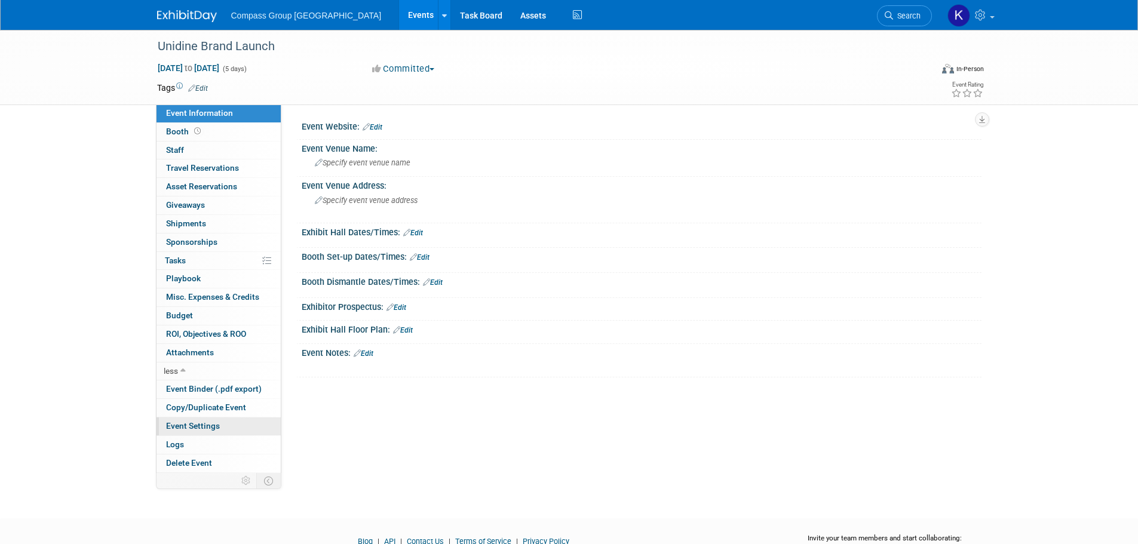
click at [199, 426] on span "Event Settings" at bounding box center [193, 426] width 54 height 10
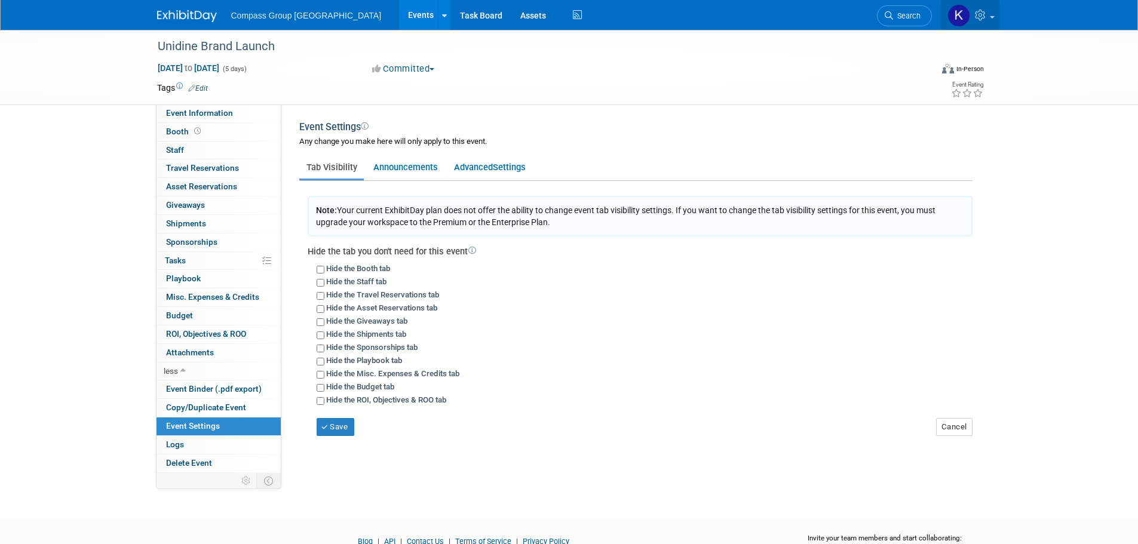
click at [983, 17] on icon at bounding box center [982, 15] width 14 height 11
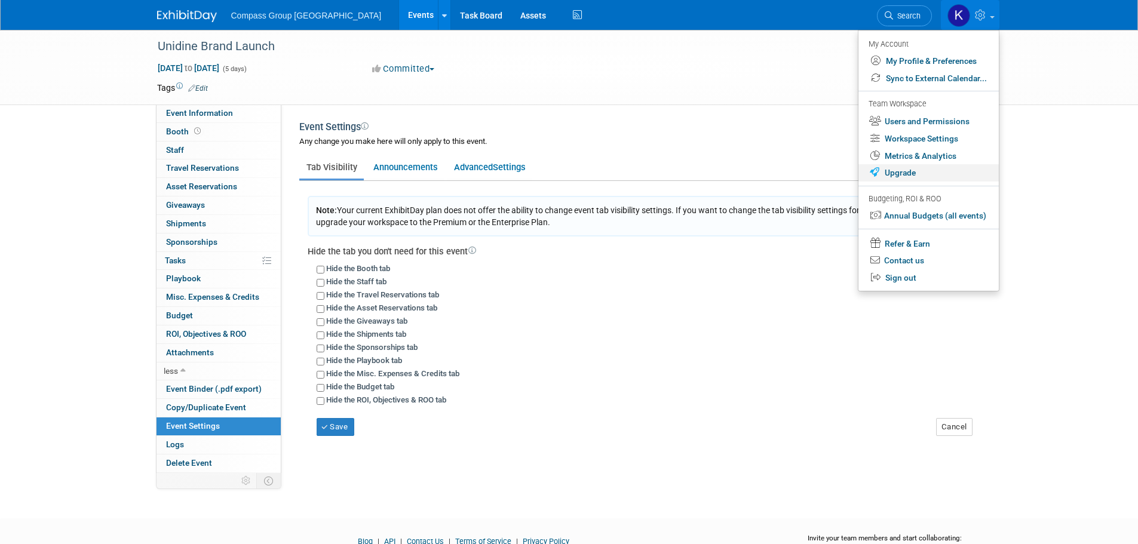
click at [917, 176] on link "Upgrade" at bounding box center [928, 172] width 140 height 17
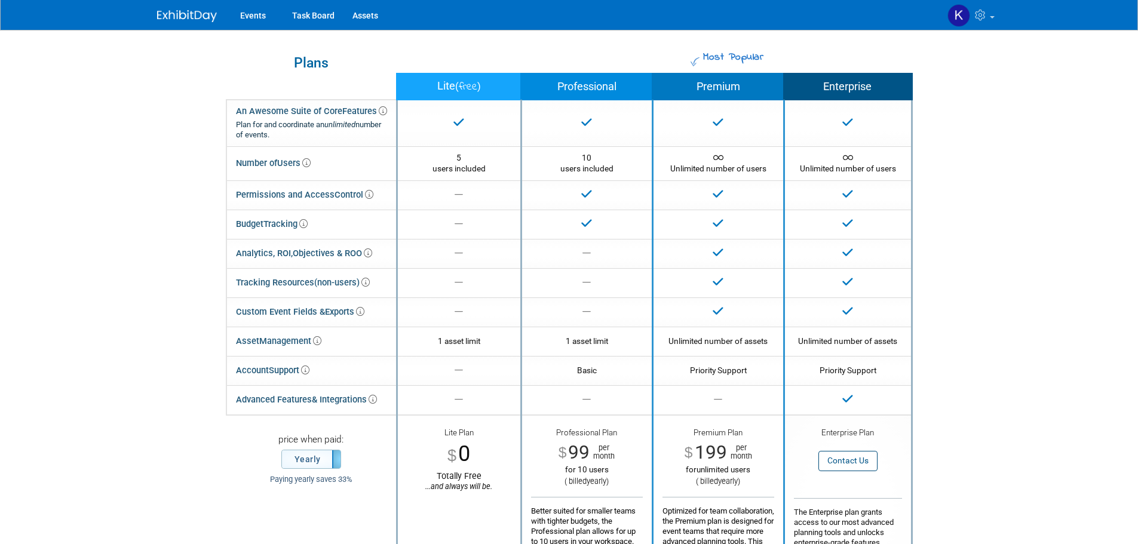
click at [119, 130] on body "Events Task Board Assets My Account My Profile & Preferences Sync to External C…" at bounding box center [569, 272] width 1138 height 544
click at [306, 17] on link "Task Board" at bounding box center [313, 15] width 60 height 30
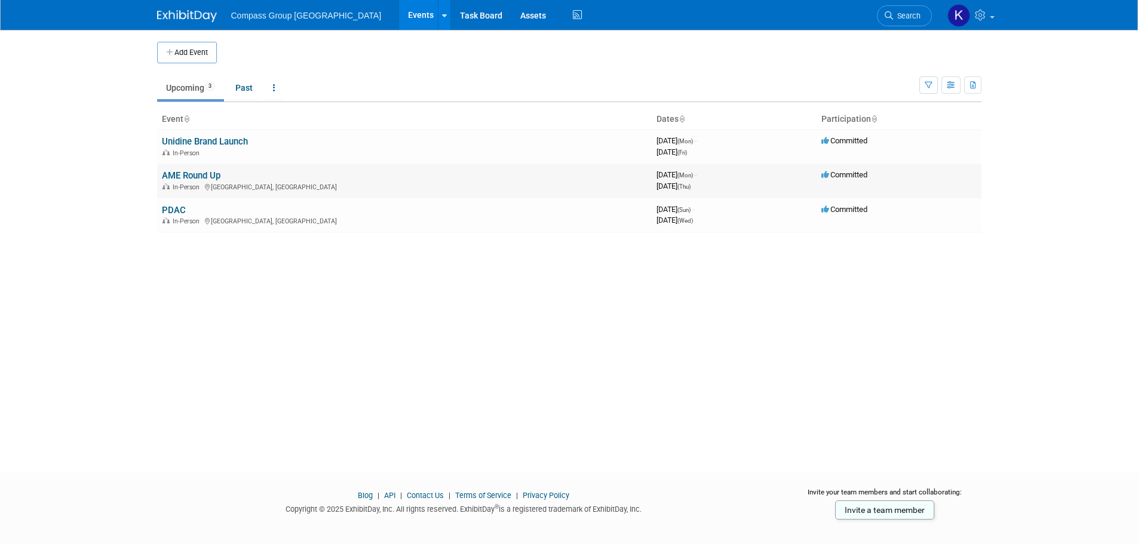
click at [201, 177] on link "AME Round Up" at bounding box center [191, 175] width 59 height 11
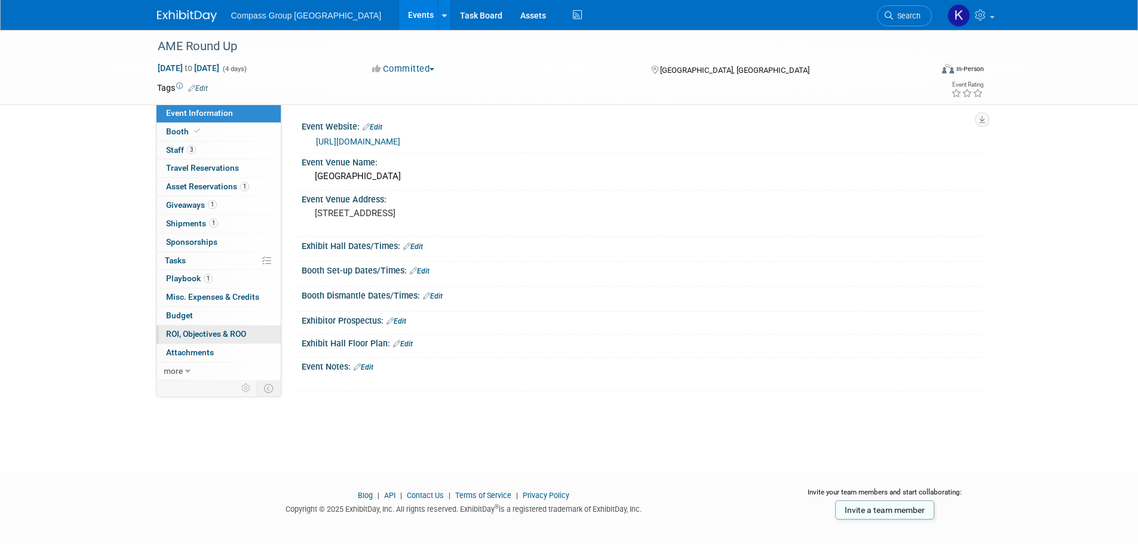
click at [190, 331] on span "ROI, Objectives & ROO 0" at bounding box center [206, 334] width 80 height 10
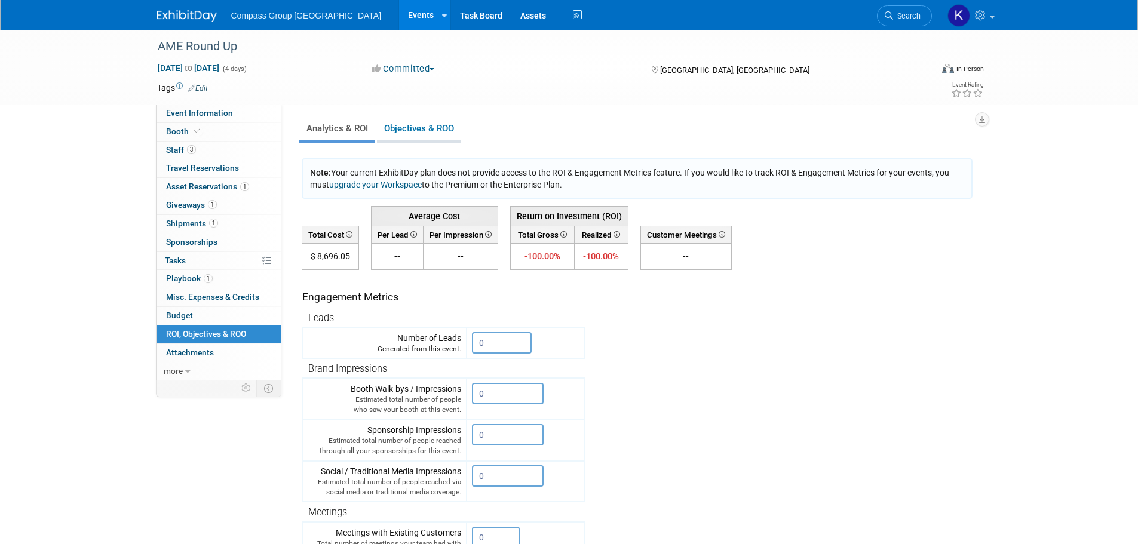
click at [421, 131] on link "Objectives & ROO 0" at bounding box center [419, 128] width 84 height 23
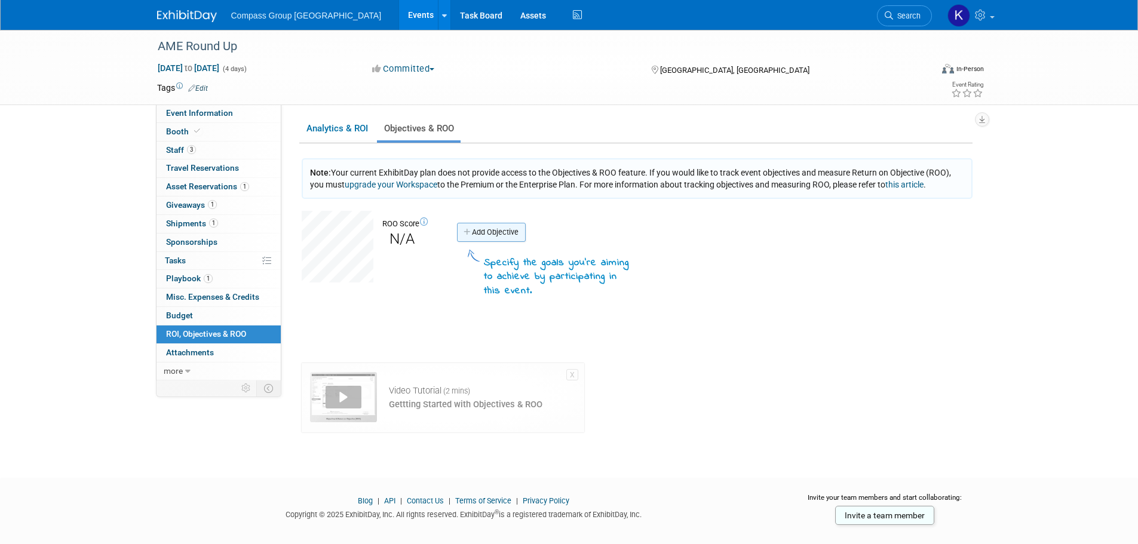
click at [487, 234] on link "Add Objective" at bounding box center [491, 232] width 69 height 19
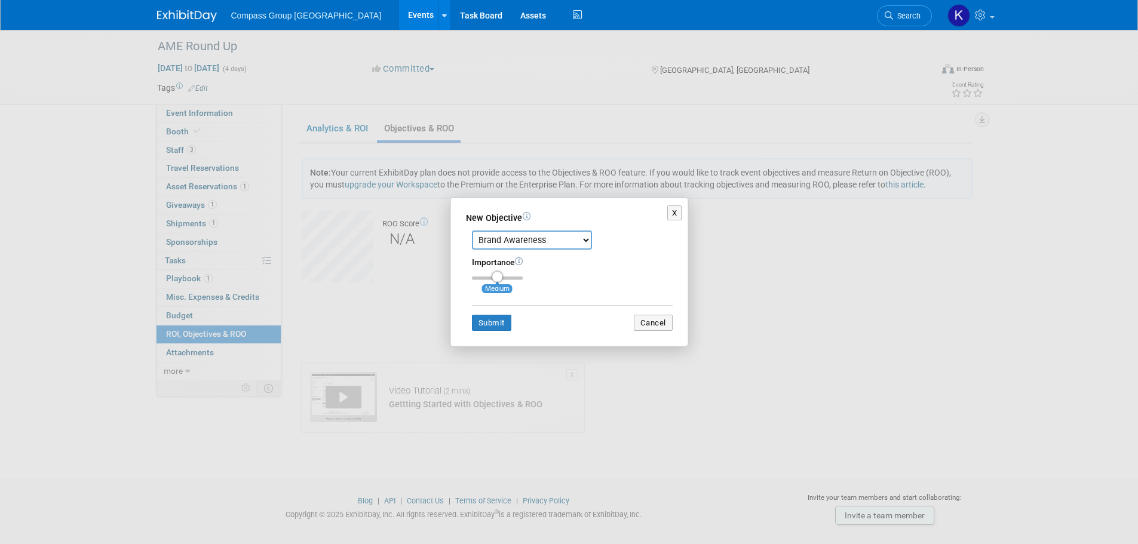
click at [588, 236] on select "Brand Awareness Competition Research Customer Retention Feedback Collection Lea…" at bounding box center [532, 240] width 120 height 19
select select "1"
click at [472, 231] on select "Brand Awareness Competition Research Customer Retention Feedback Collection Lea…" at bounding box center [532, 240] width 120 height 19
click at [496, 279] on input "range" at bounding box center [497, 279] width 51 height 4
click at [492, 323] on button "Submit" at bounding box center [491, 323] width 39 height 17
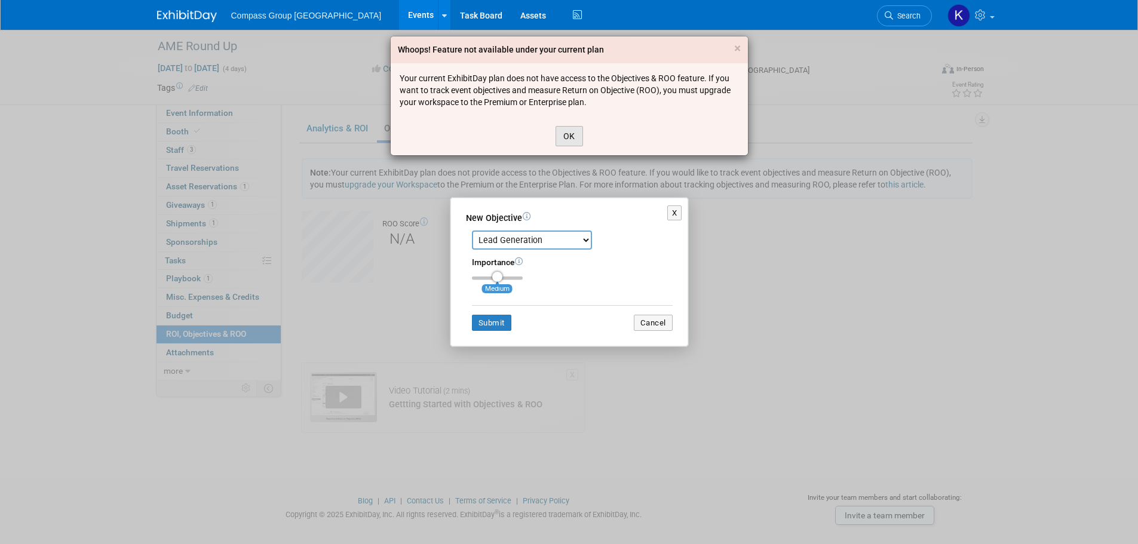
click at [556, 137] on button "OK" at bounding box center [569, 136] width 27 height 20
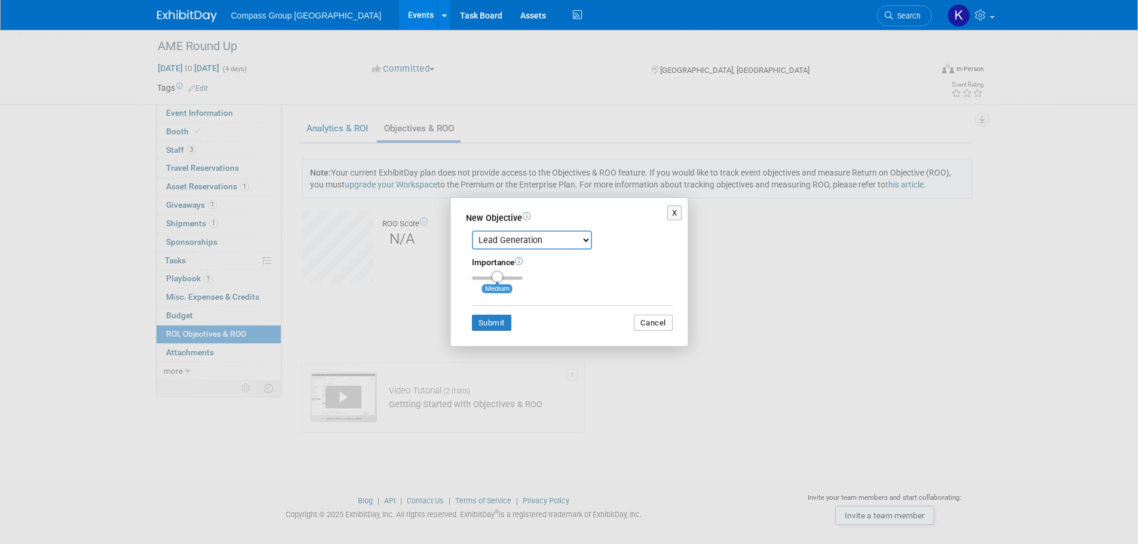
click at [643, 321] on button "Cancel" at bounding box center [653, 323] width 39 height 17
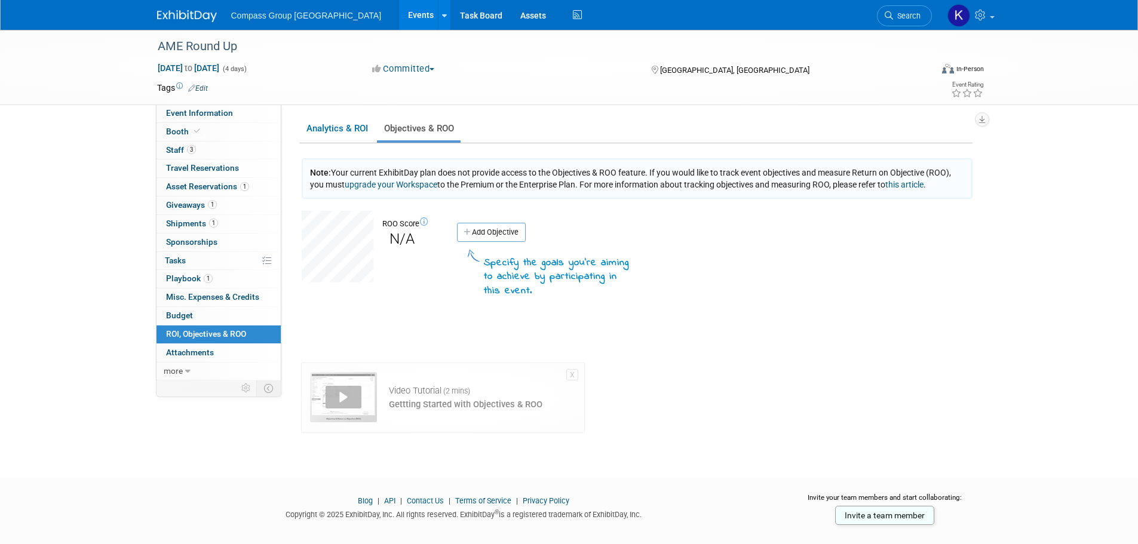
click at [324, 113] on div "Event Website: Edit https://roundup.amebc.ca/ Event Venue Name: Vancouver Conve…" at bounding box center [631, 243] width 700 height 276
click at [324, 132] on link "Analytics & ROI" at bounding box center [336, 128] width 75 height 23
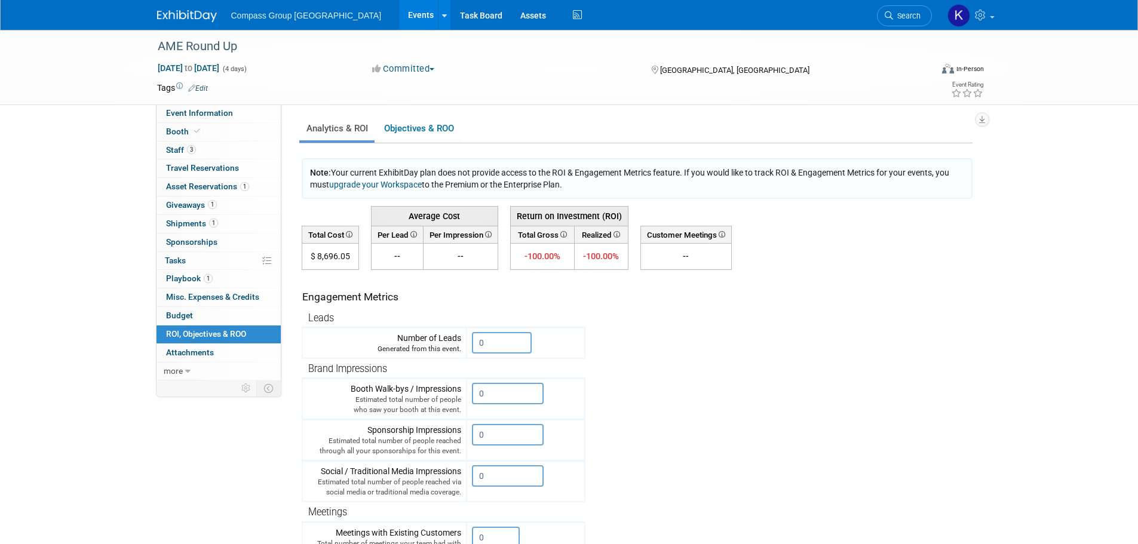
scroll to position [60, 0]
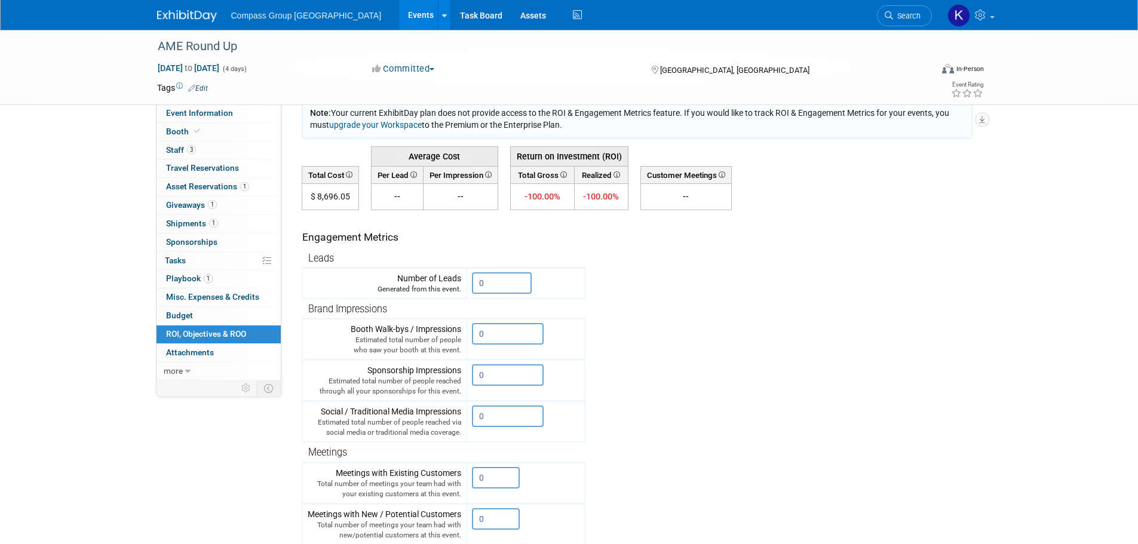
click at [346, 173] on icon at bounding box center [348, 174] width 8 height 7
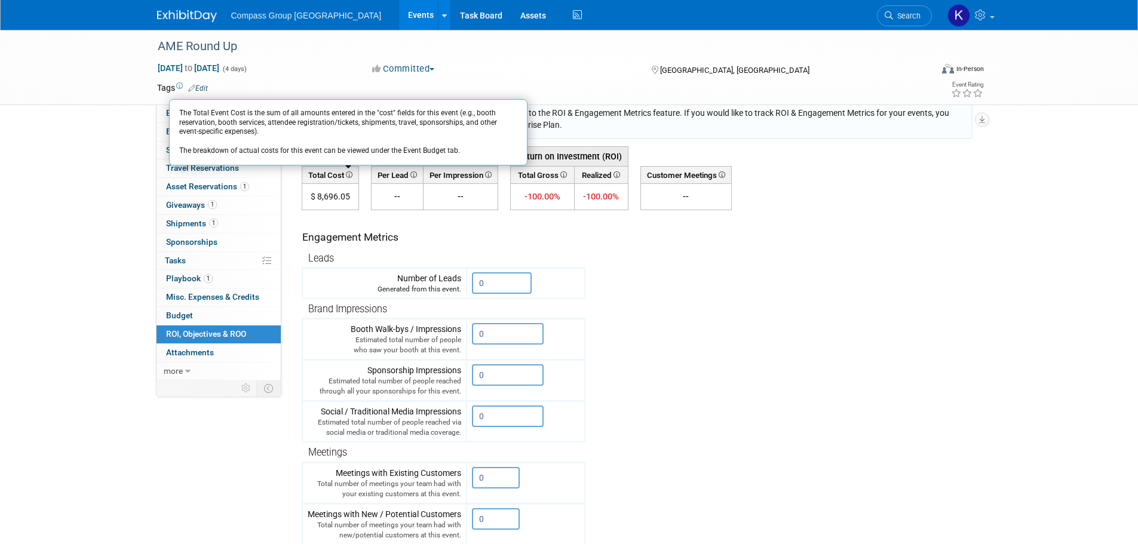
click at [415, 172] on icon at bounding box center [413, 174] width 8 height 7
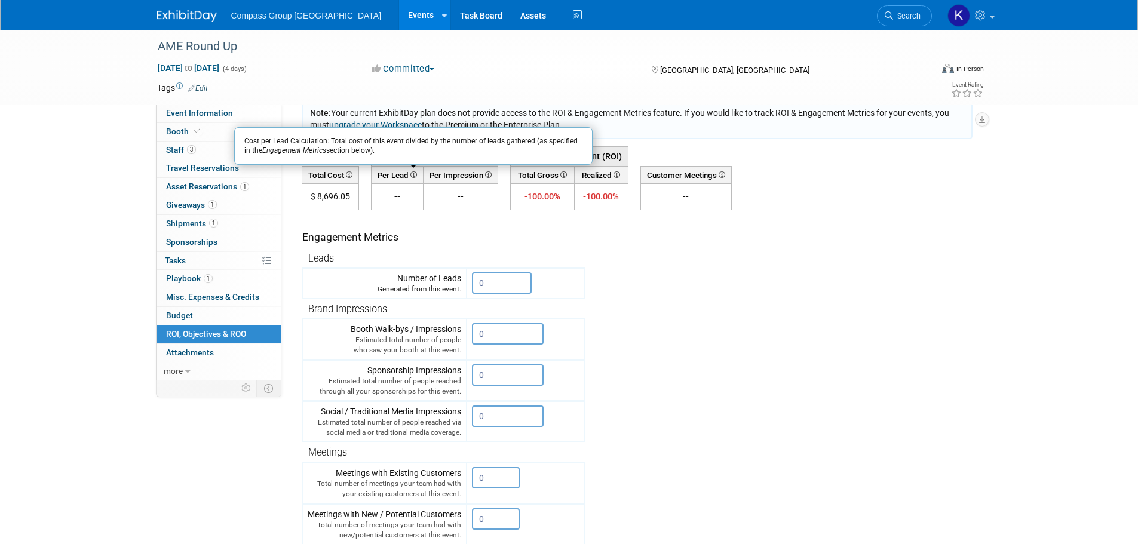
click at [489, 173] on icon at bounding box center [487, 174] width 8 height 7
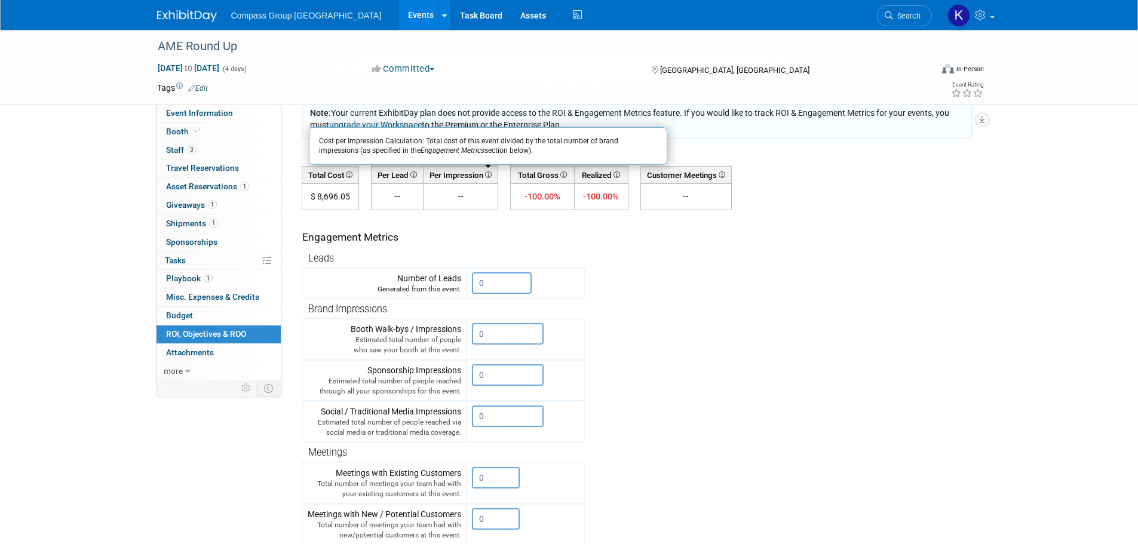
click at [563, 176] on icon at bounding box center [563, 174] width 8 height 7
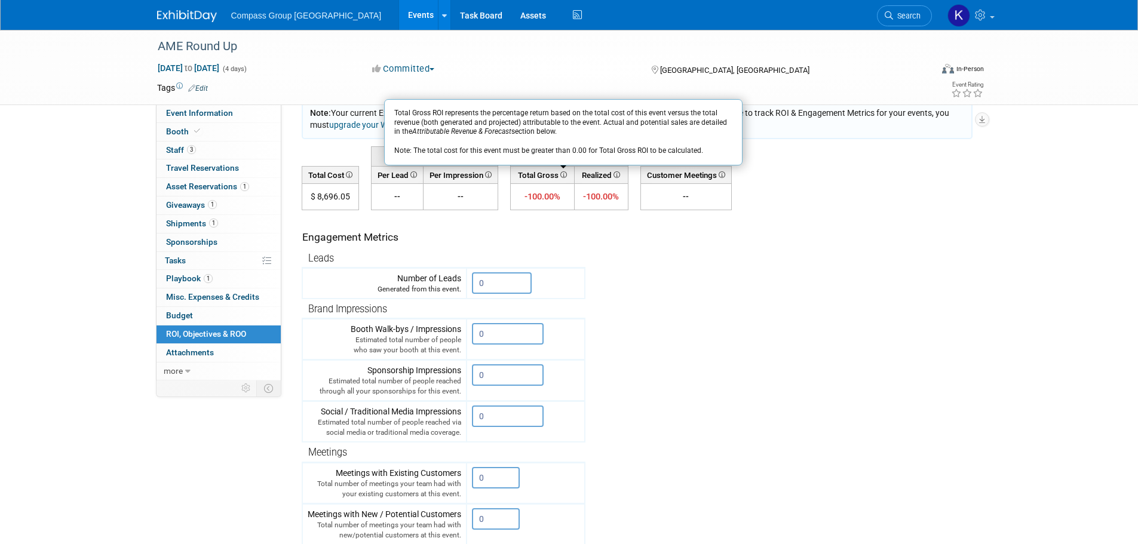
click at [616, 175] on icon at bounding box center [616, 174] width 8 height 7
click at [81, 305] on div "AME Round Up Jan 26, 2026 to Jan 29, 2026 (4 days) Jan 26, 2026 to Jan 29, 2026…" at bounding box center [569, 342] width 1138 height 744
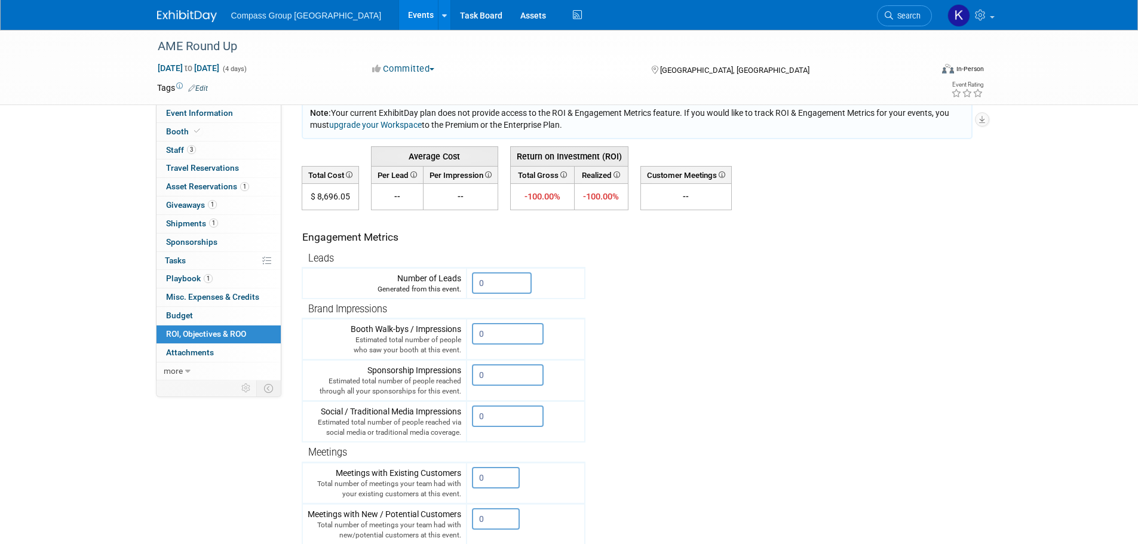
scroll to position [0, 0]
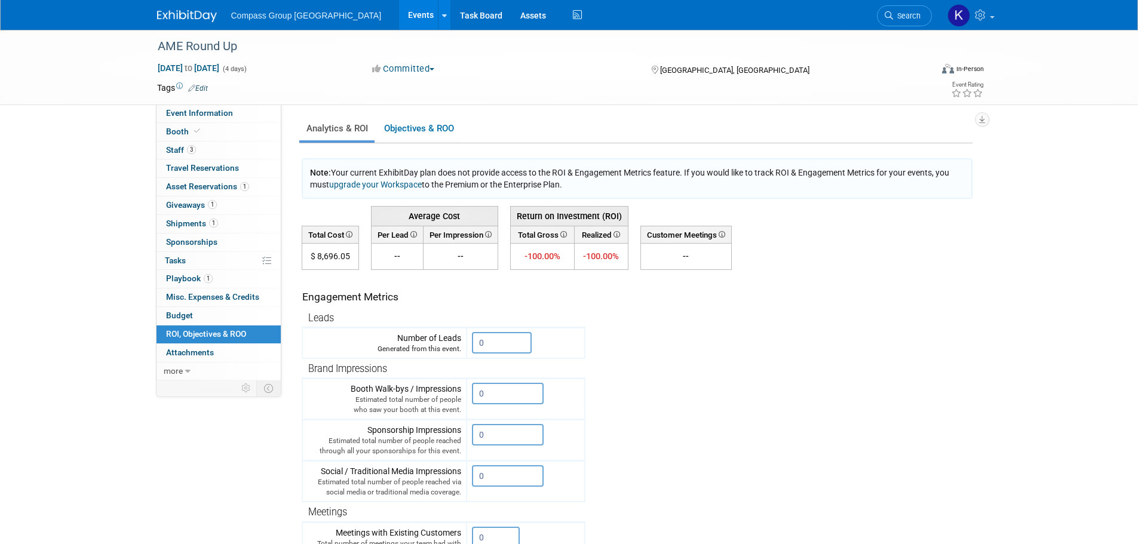
click at [399, 16] on link "Events" at bounding box center [421, 15] width 44 height 30
